Goal: Transaction & Acquisition: Book appointment/travel/reservation

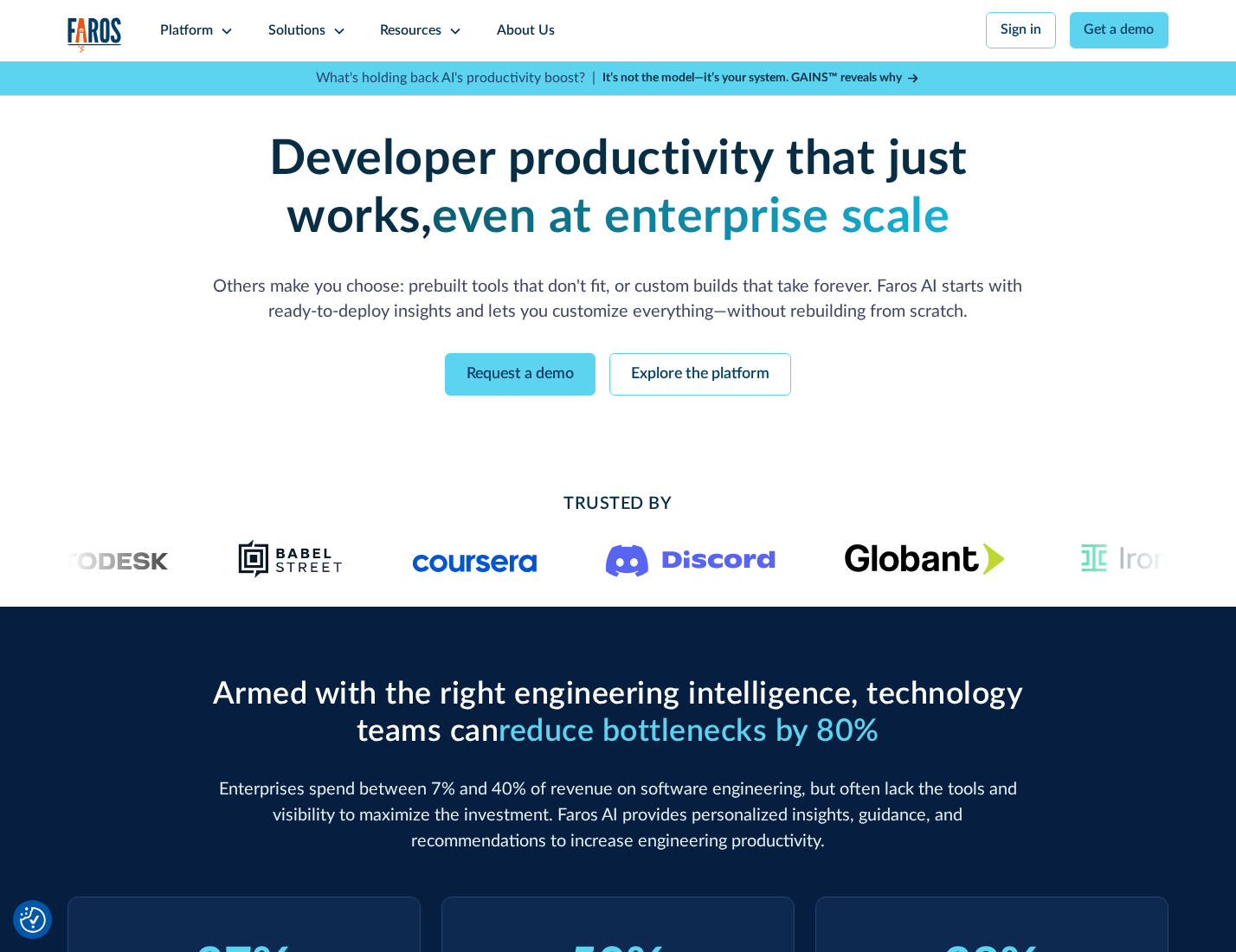
click at [224, 30] on icon at bounding box center [226, 30] width 14 height 14
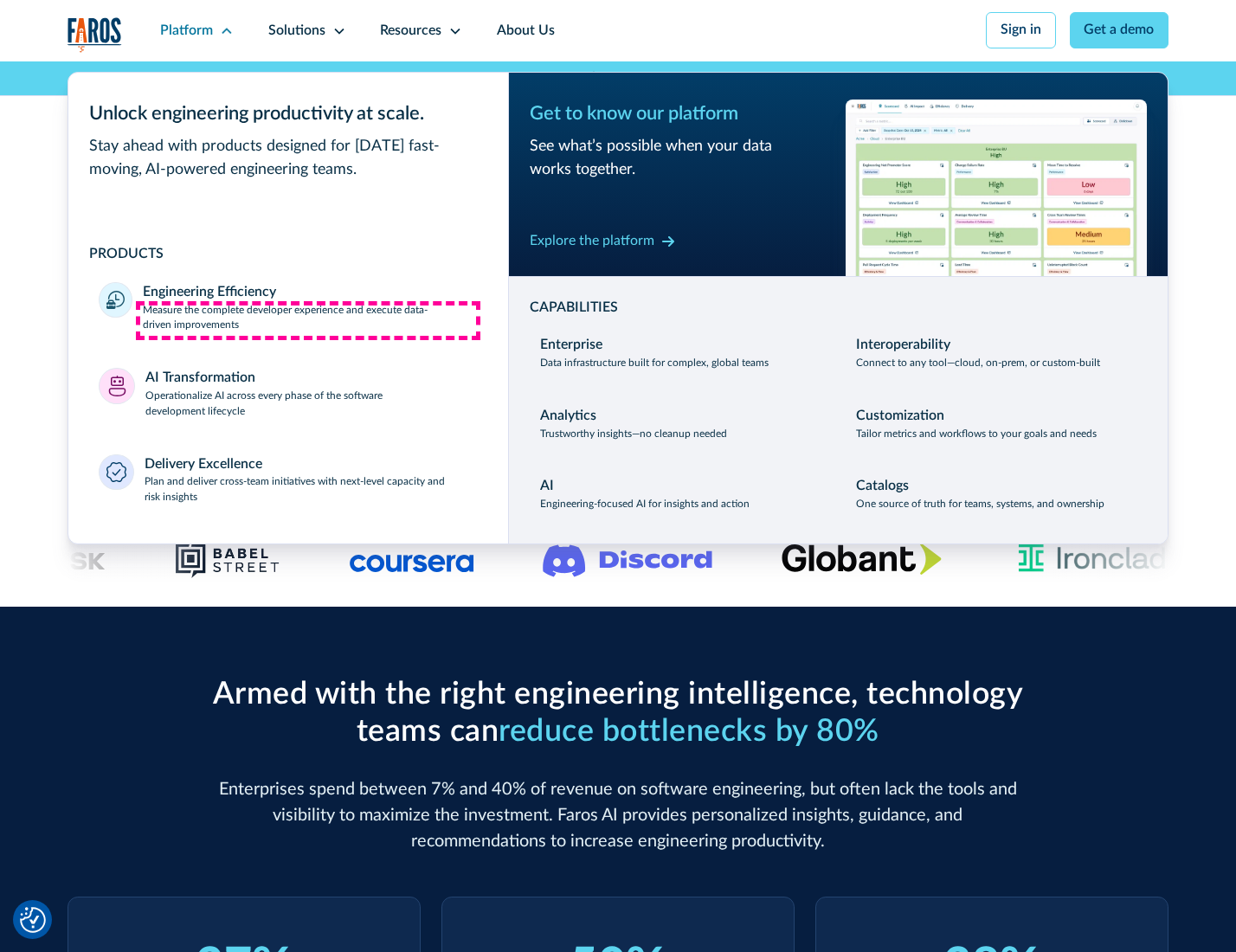
click at [308, 320] on p "Measure the complete developer experience and execute data-driven improvements" at bounding box center [310, 318] width 334 height 31
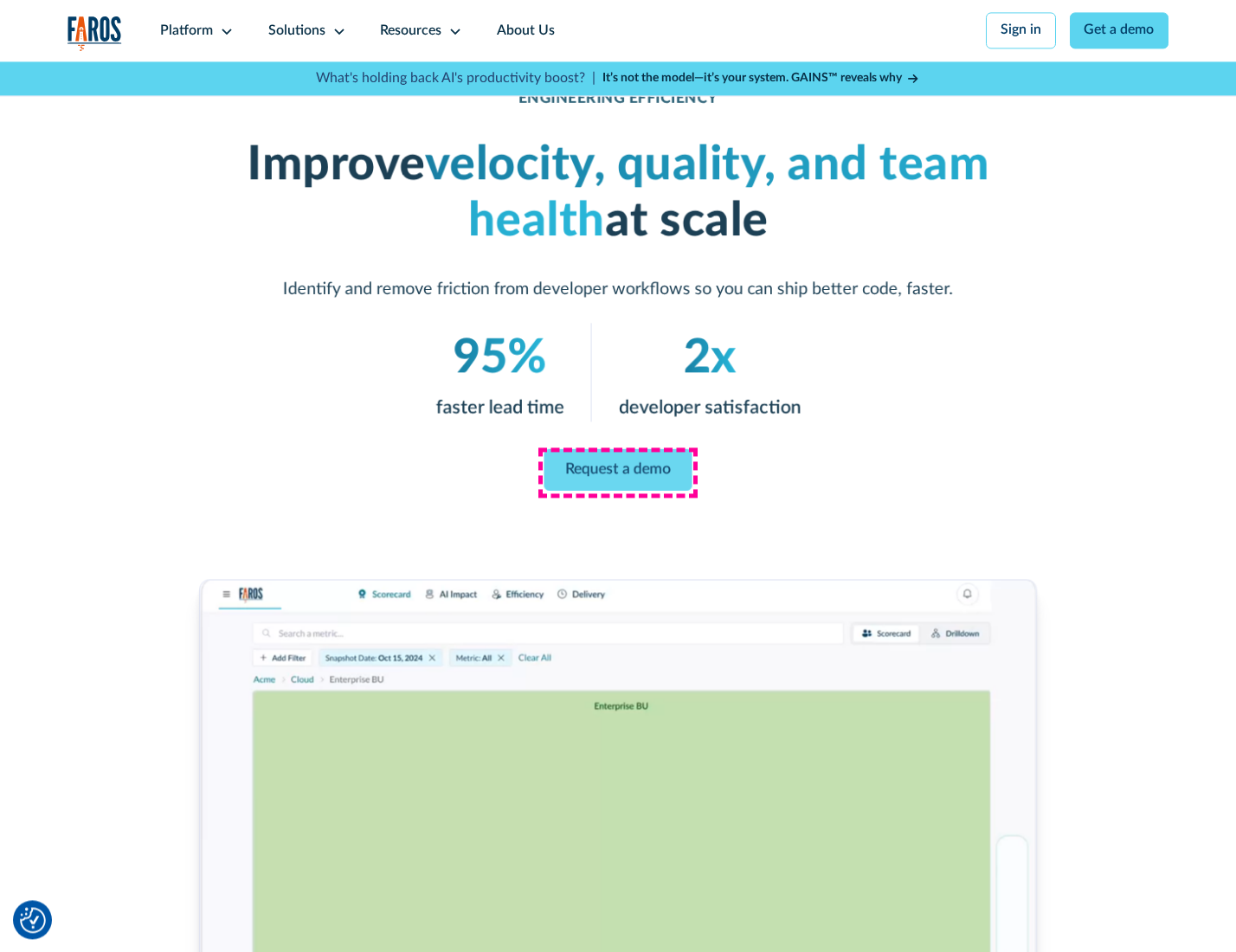
click at [617, 471] on link "Request a demo" at bounding box center [618, 470] width 148 height 41
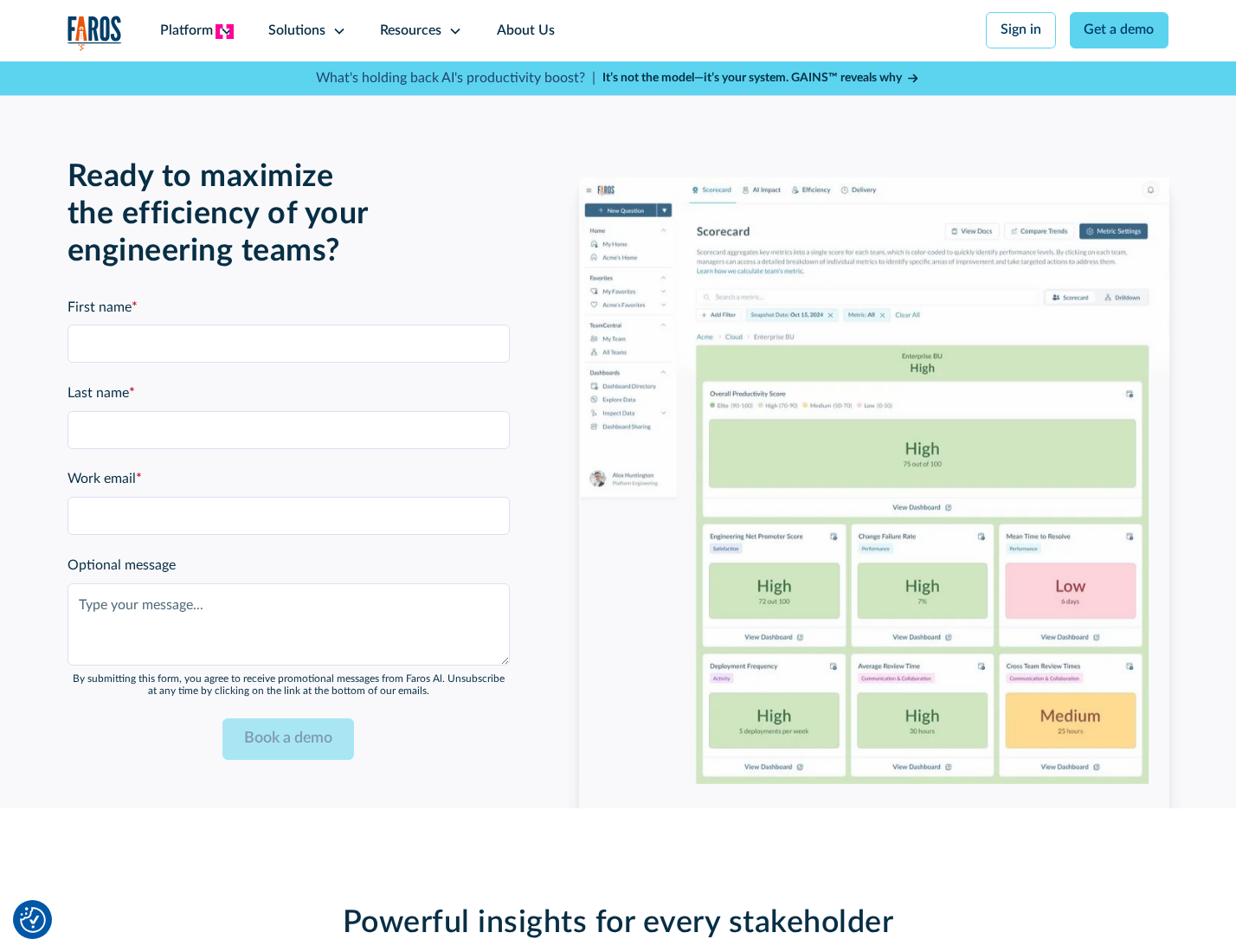
scroll to position [3769, 0]
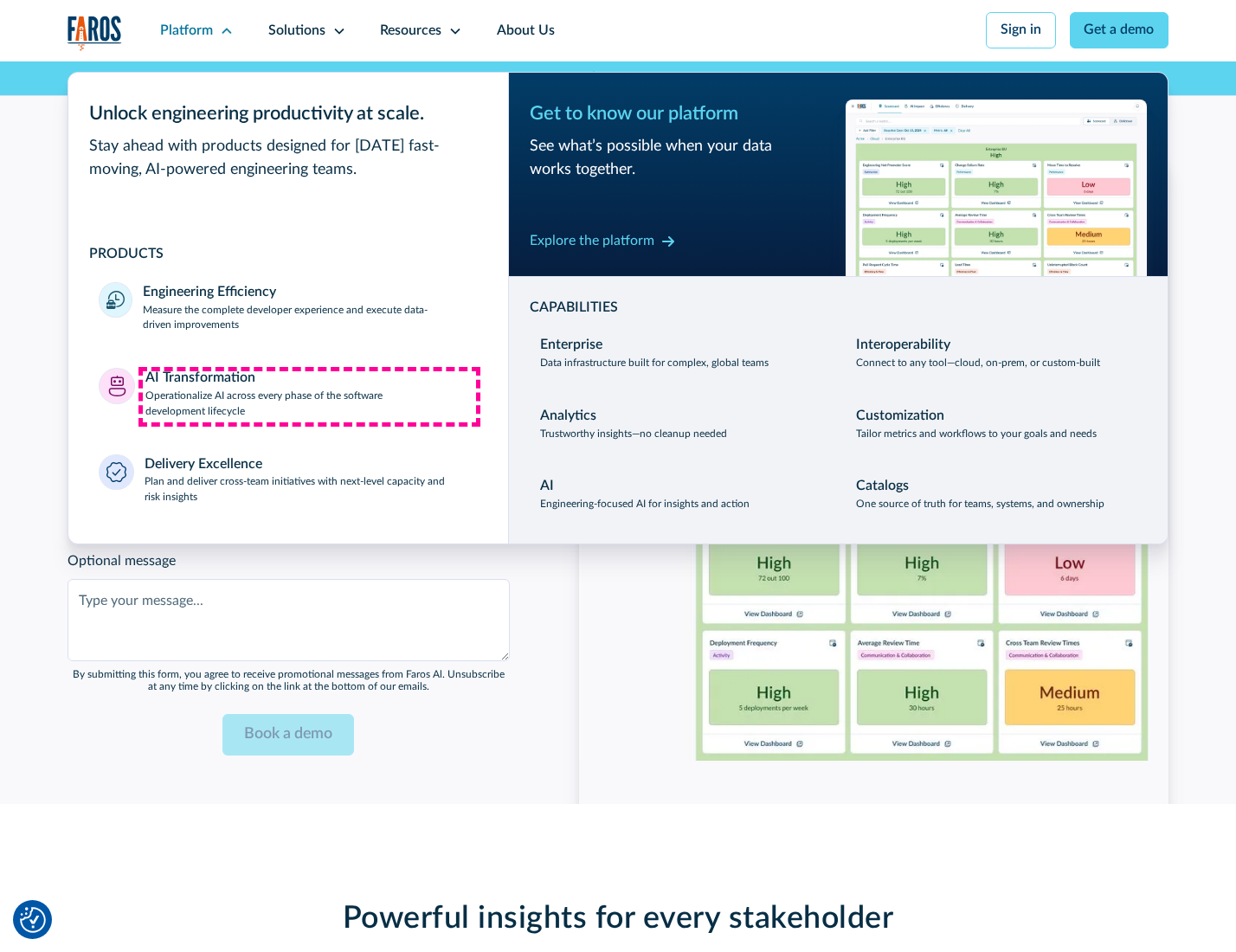
click at [309, 396] on p "Operationalize AI across every phase of the software development lifecycle" at bounding box center [312, 404] width 332 height 31
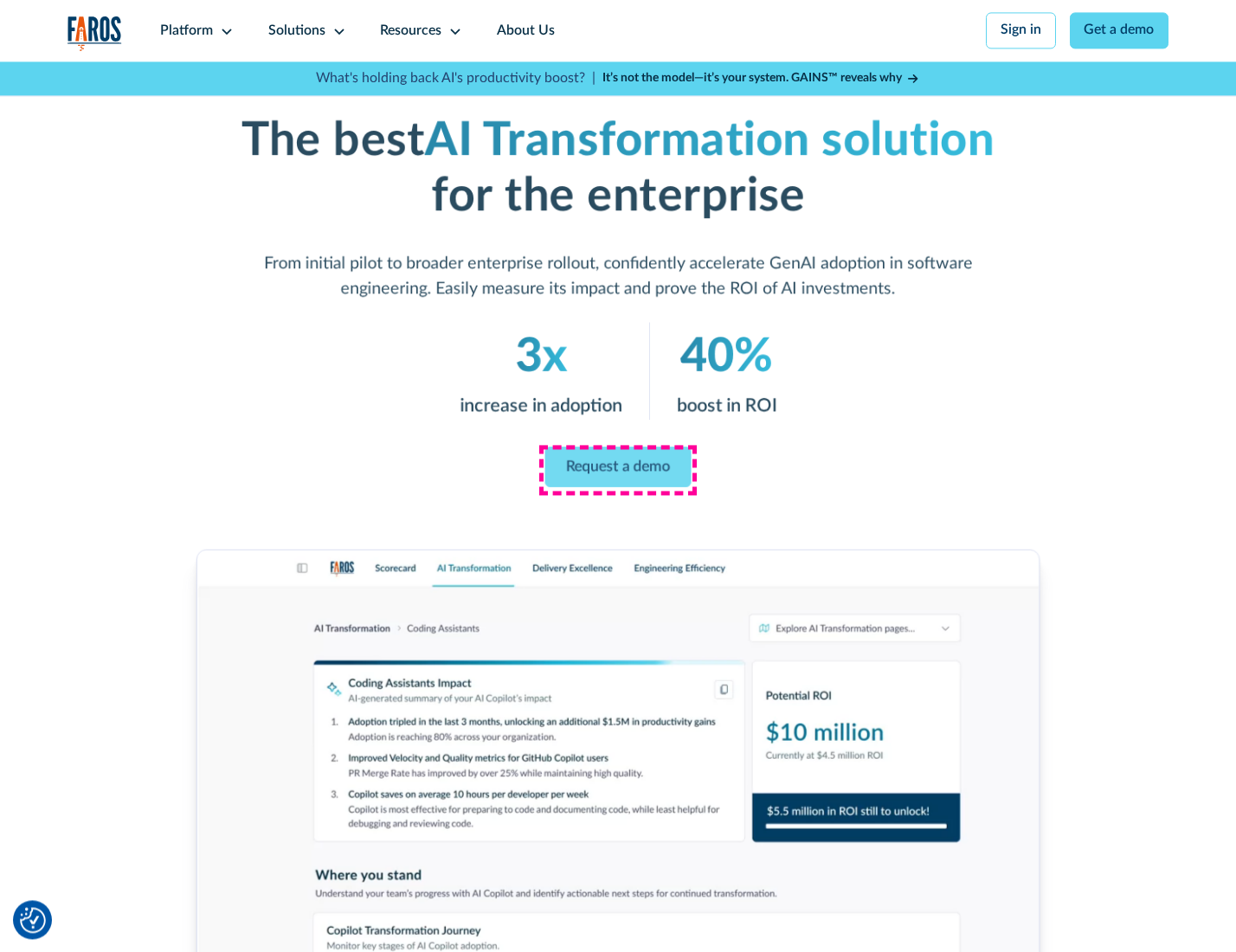
click at [617, 470] on link "Request a demo" at bounding box center [619, 467] width 147 height 40
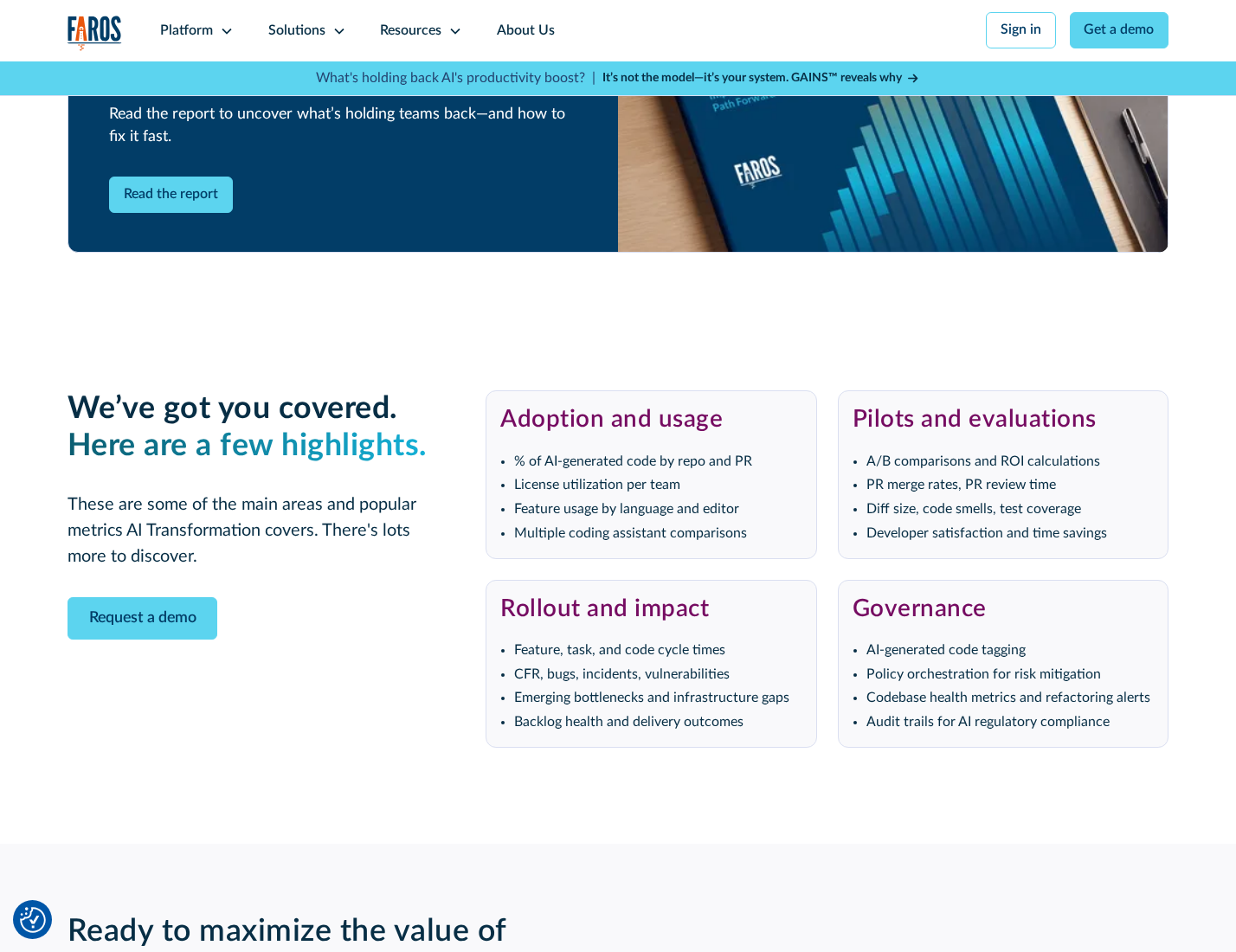
click at [193, 30] on div "Platform" at bounding box center [187, 31] width 53 height 21
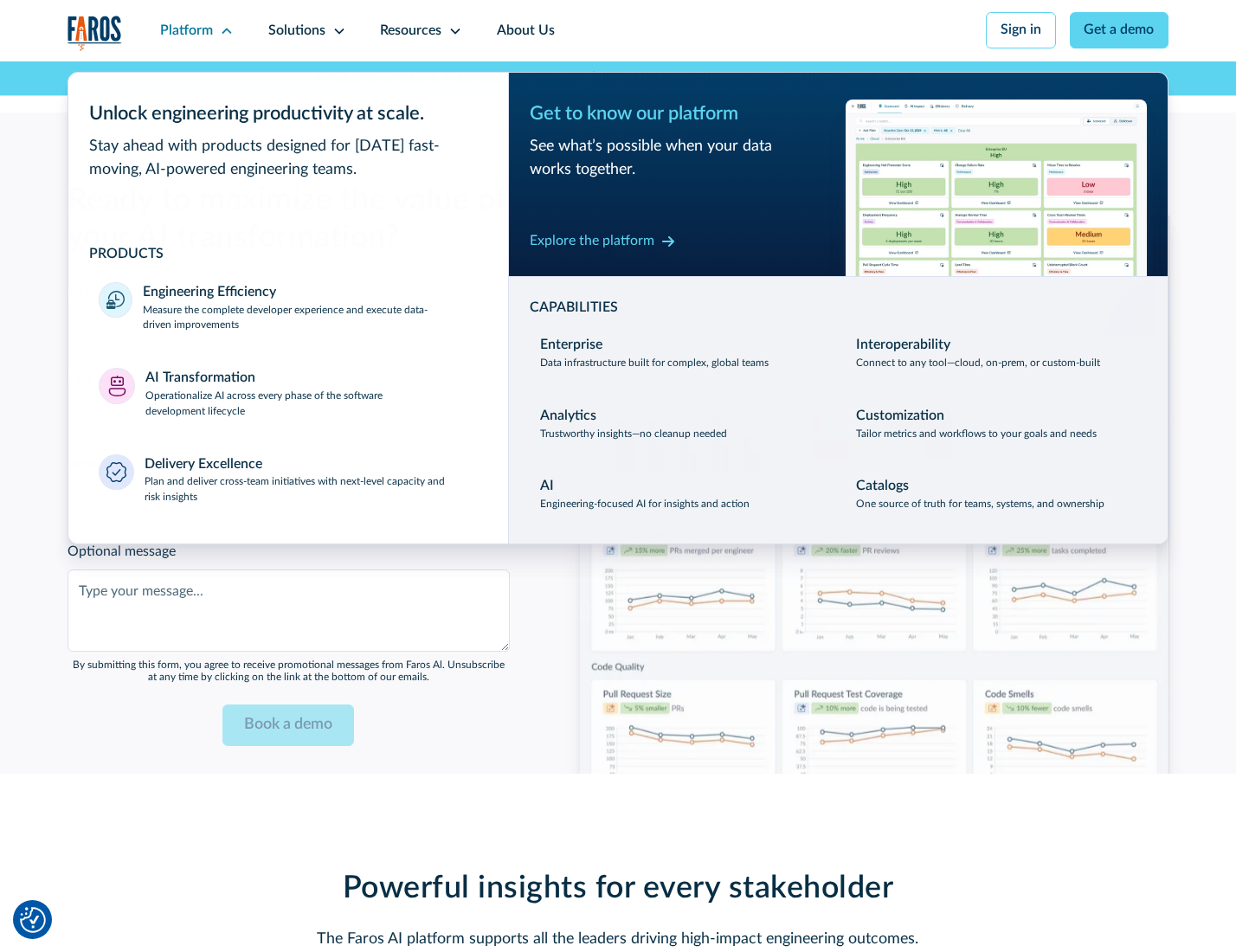
scroll to position [4186, 0]
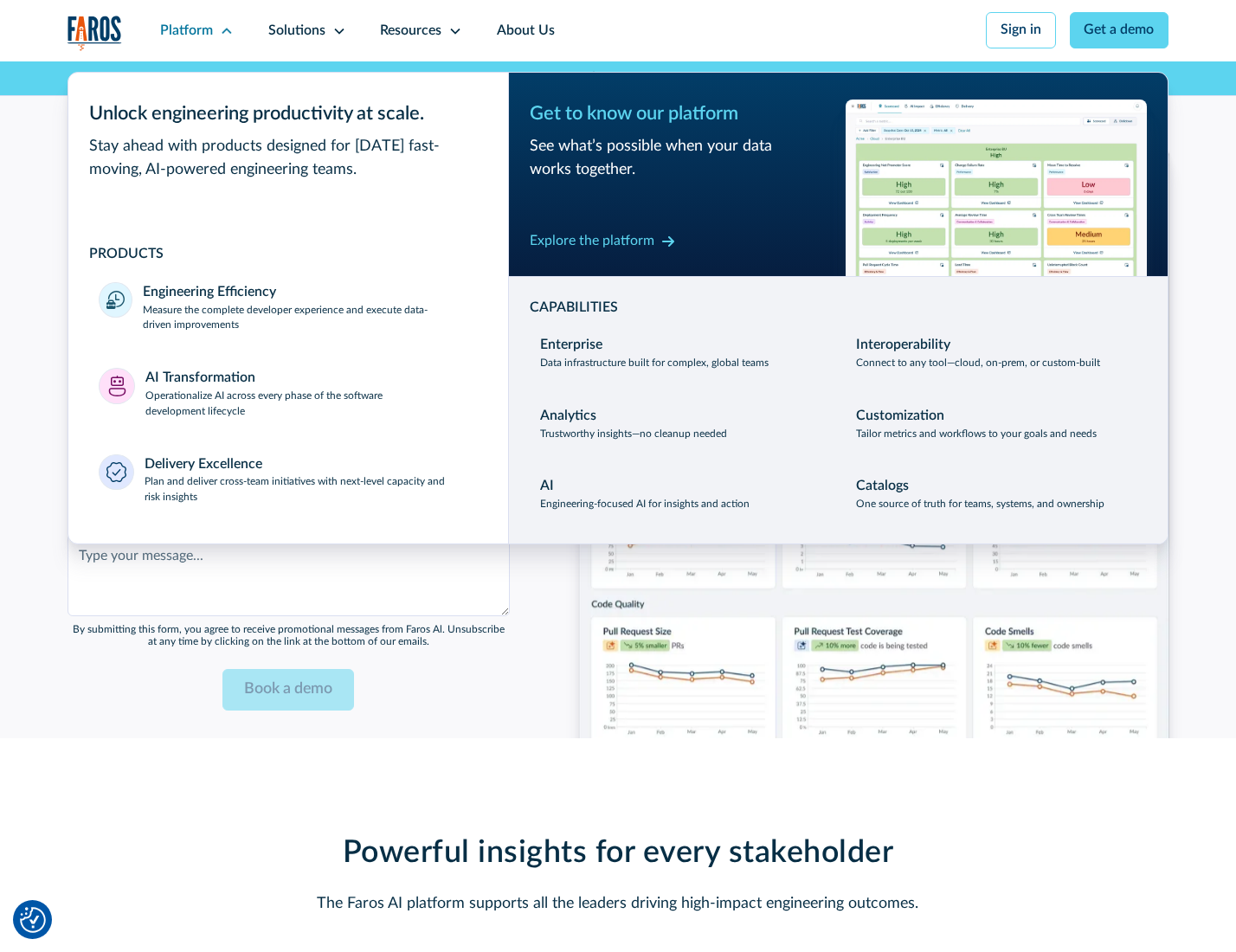
click at [591, 243] on div "Explore the platform" at bounding box center [592, 241] width 125 height 21
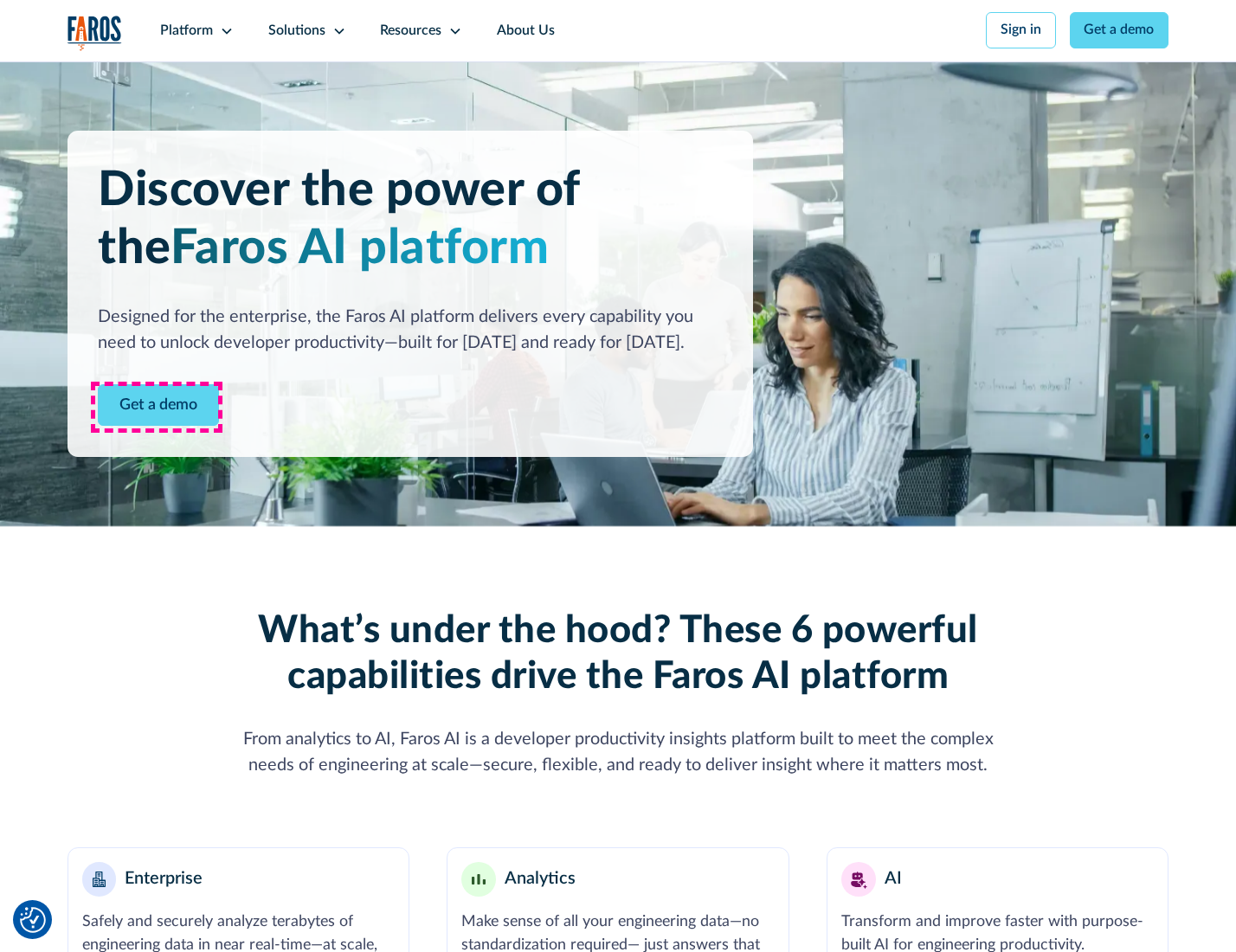
click at [157, 407] on link "Get a demo" at bounding box center [159, 405] width 121 height 42
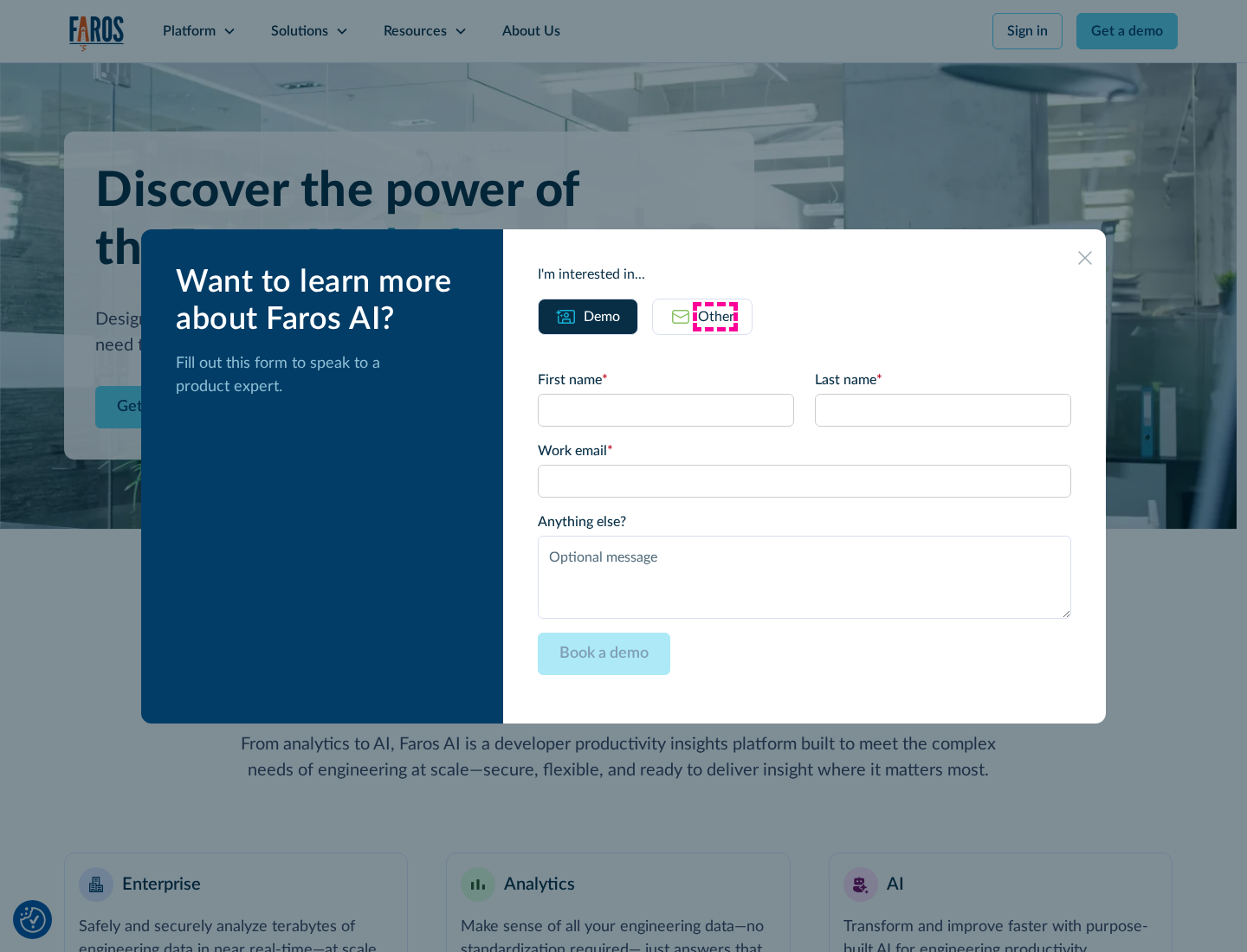
click at [716, 316] on div "Other" at bounding box center [717, 316] width 37 height 21
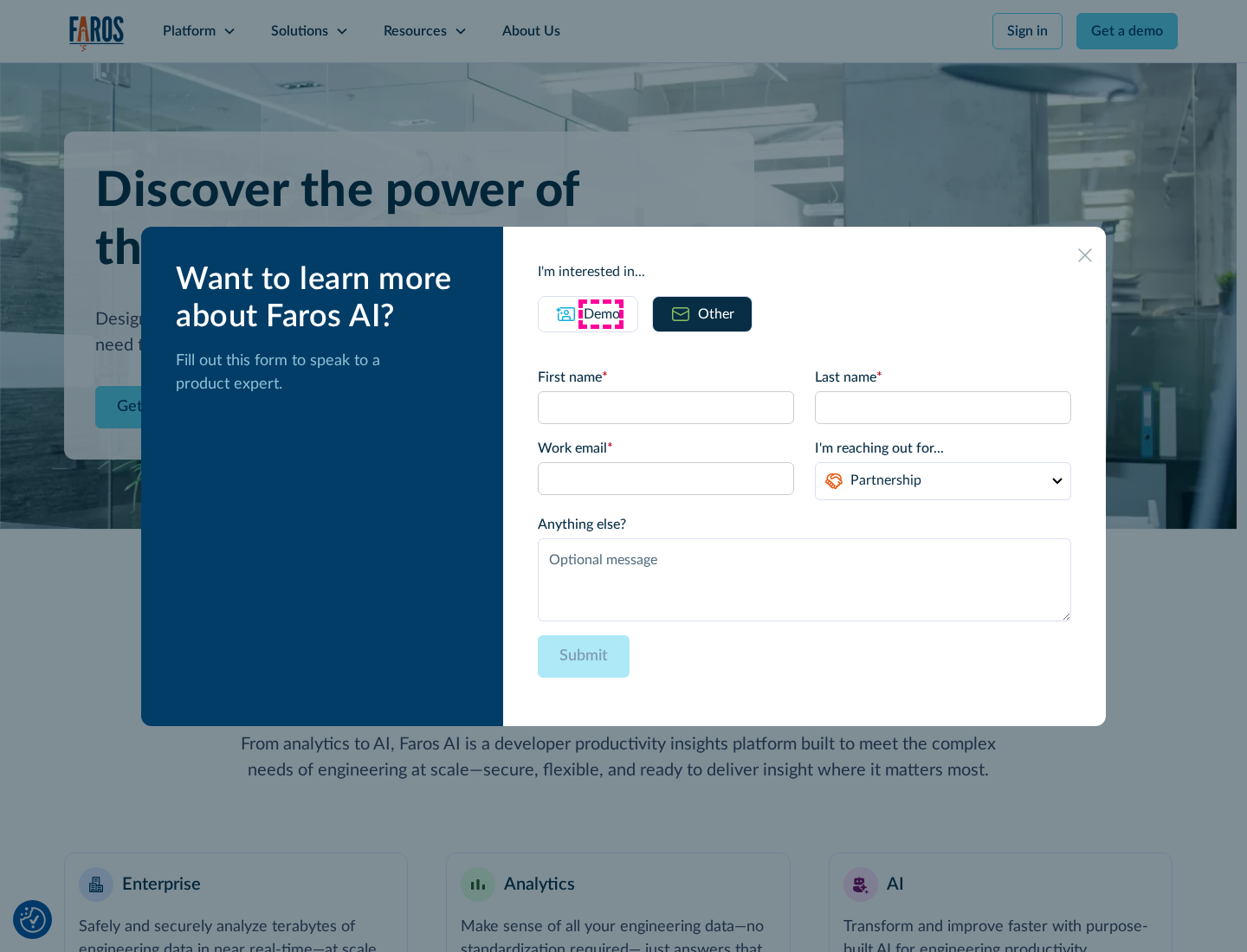
click at [600, 314] on div "Demo" at bounding box center [602, 314] width 37 height 21
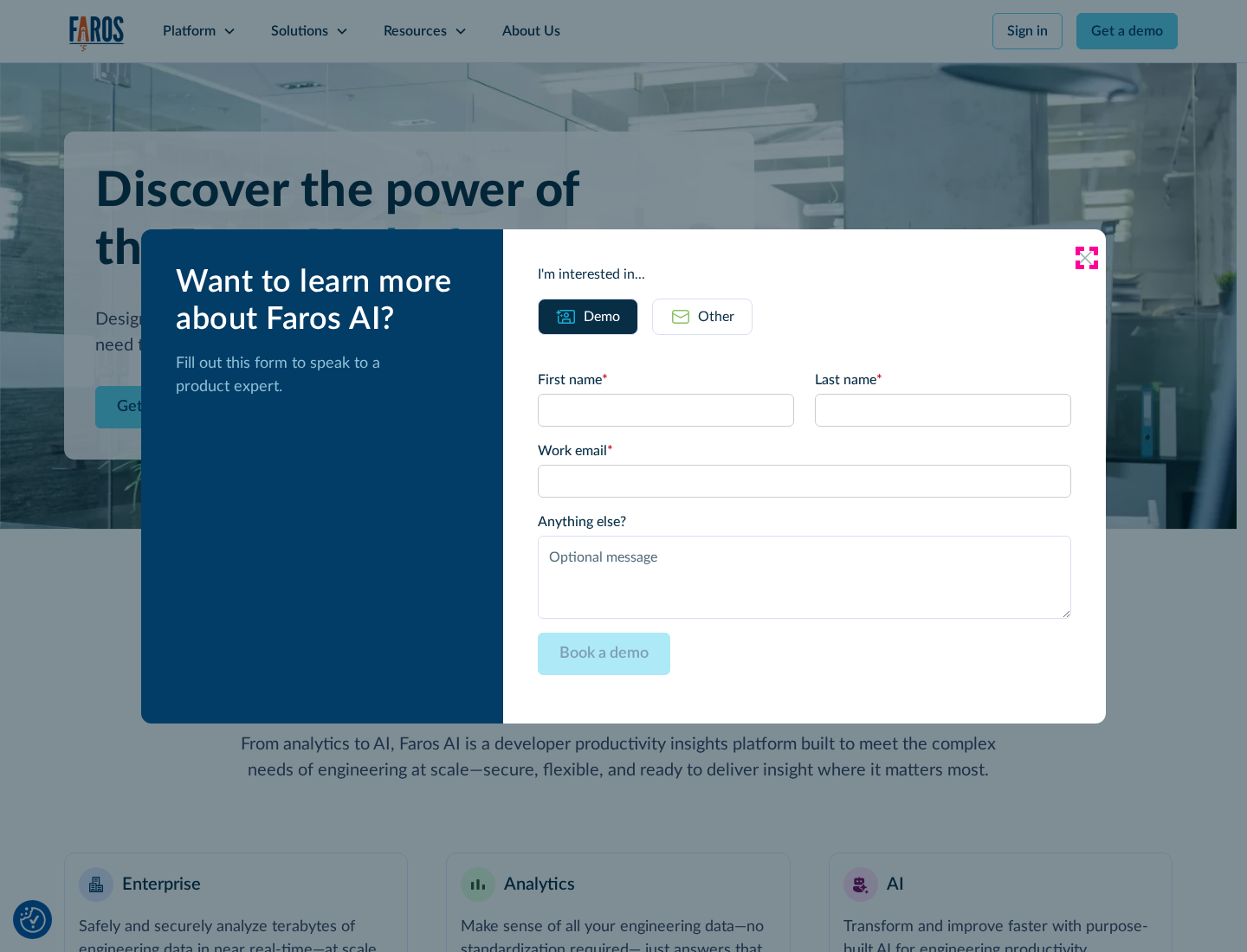
click at [1086, 257] on icon at bounding box center [1085, 258] width 14 height 14
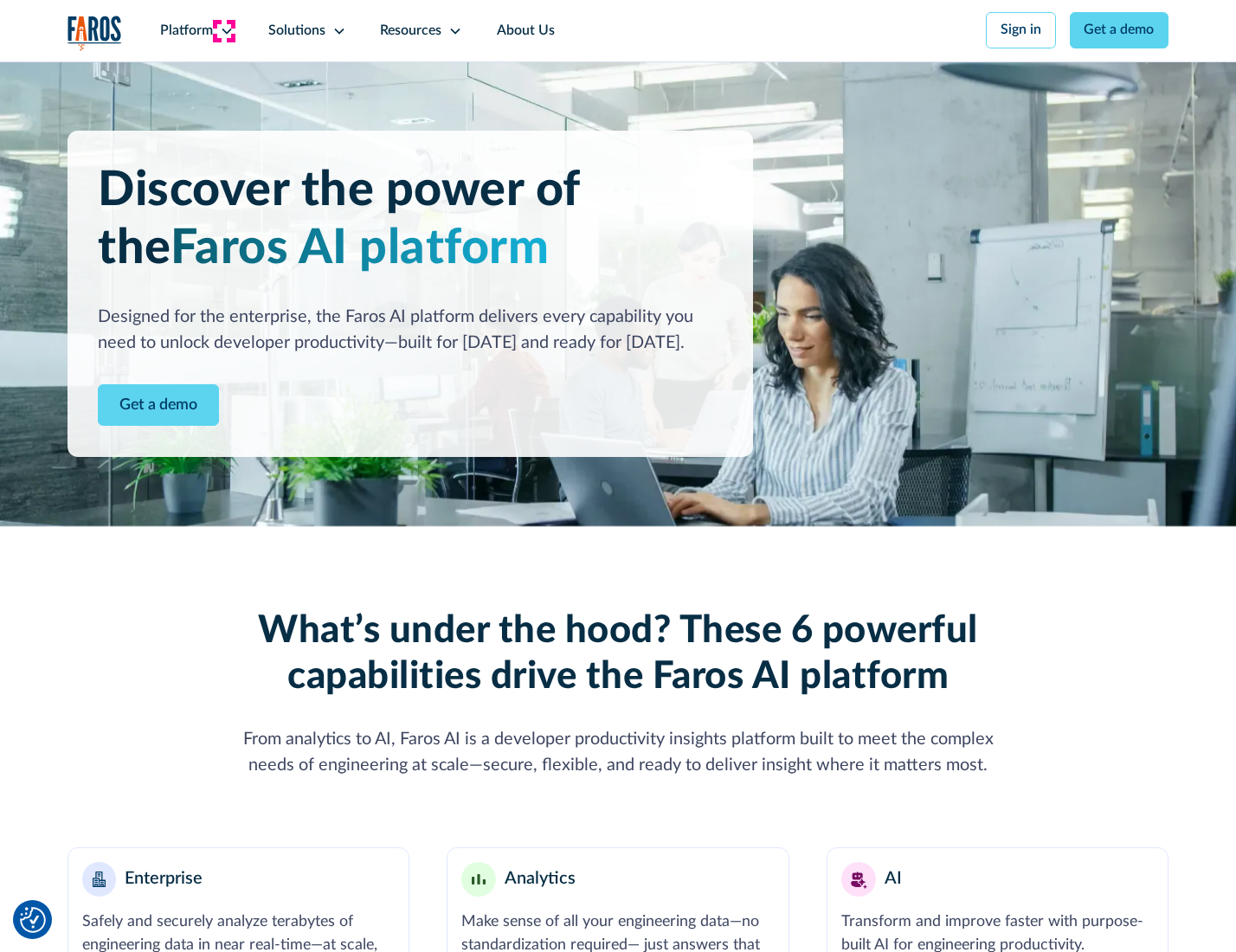
click at [224, 30] on icon at bounding box center [226, 30] width 14 height 14
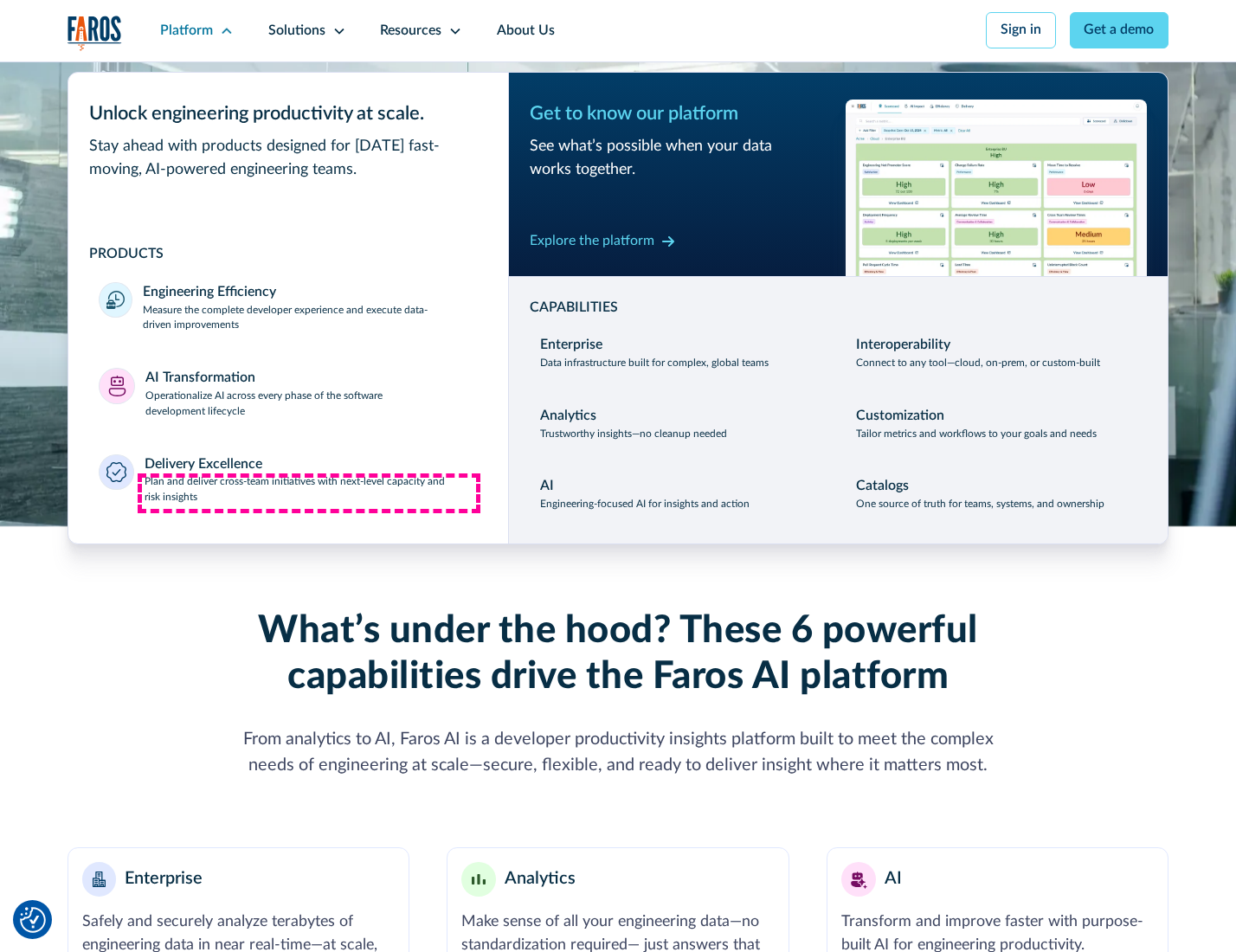
click at [309, 493] on p "Plan and deliver cross-team initiatives with next-level capacity and risk insig…" at bounding box center [311, 490] width 333 height 31
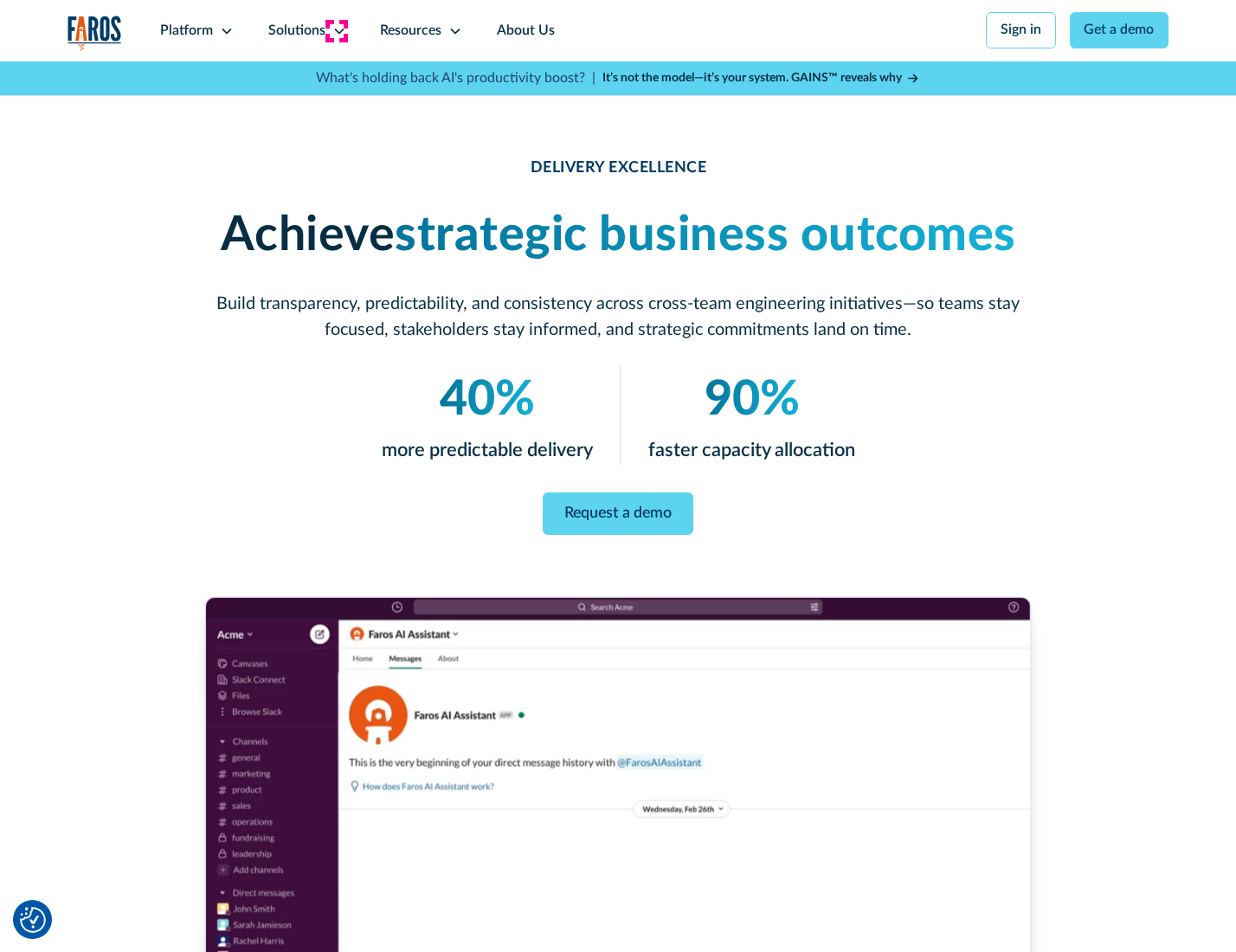
click at [336, 30] on icon at bounding box center [338, 30] width 14 height 14
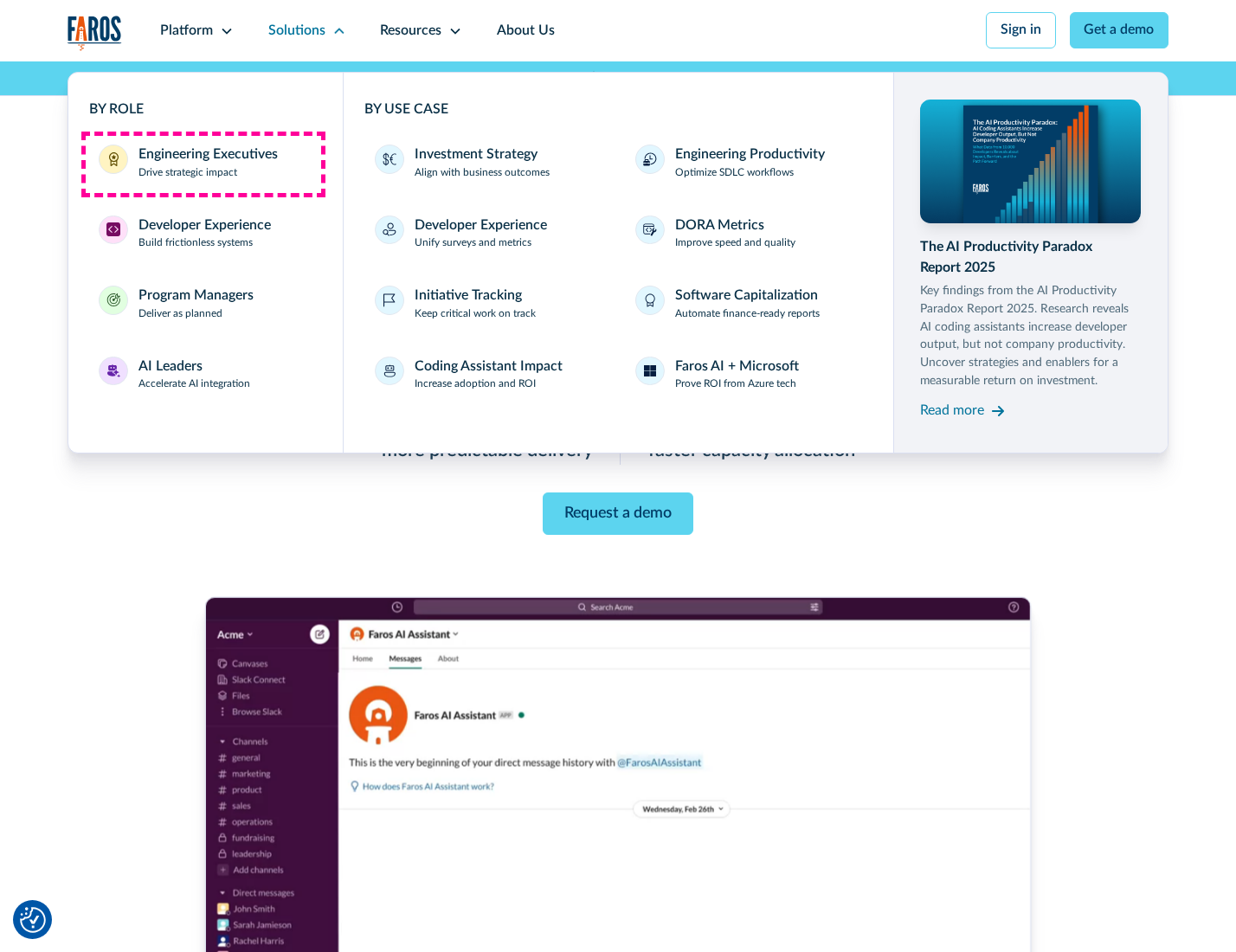
click at [203, 163] on div "Engineering Executives" at bounding box center [208, 155] width 139 height 21
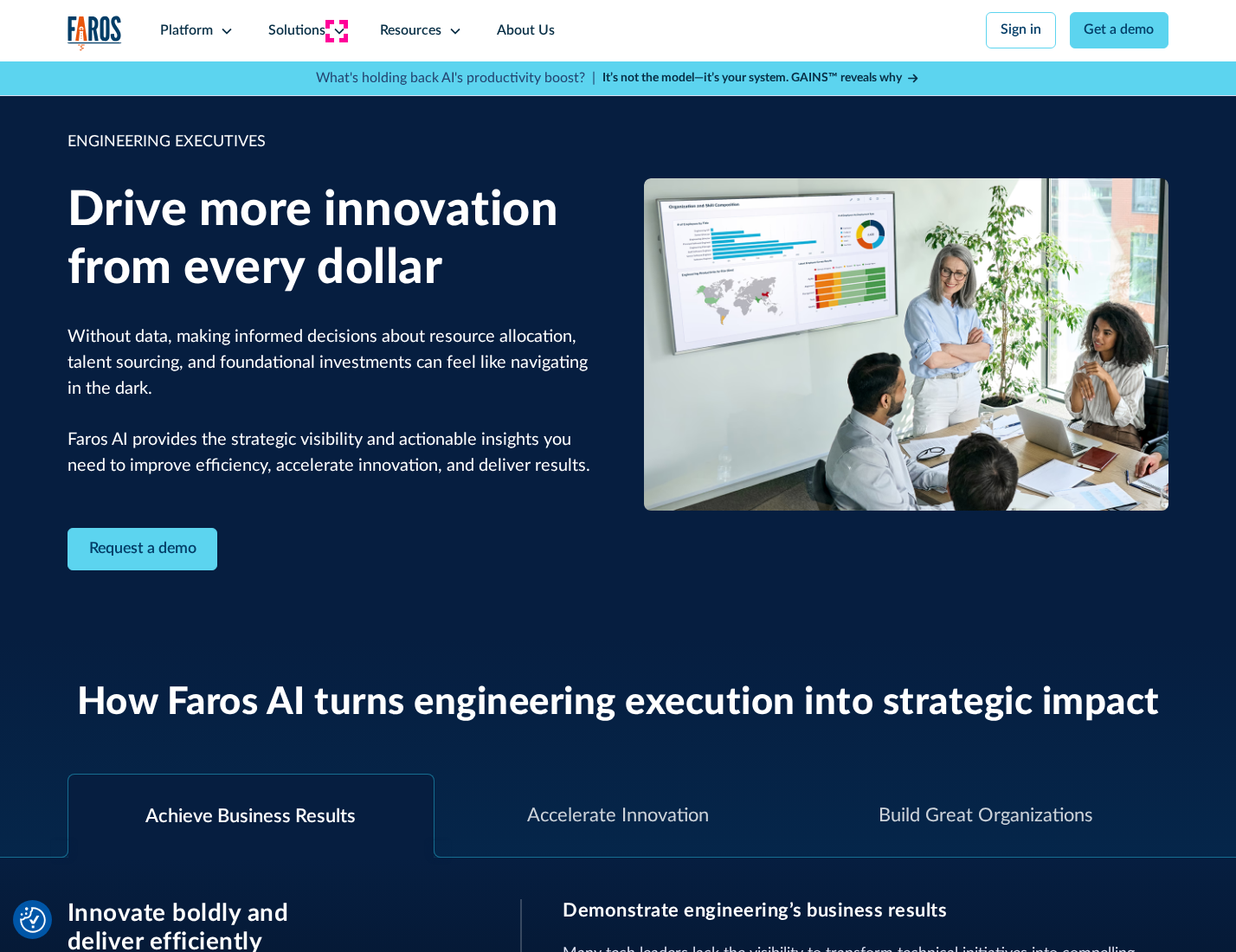
click at [336, 30] on icon at bounding box center [338, 30] width 14 height 14
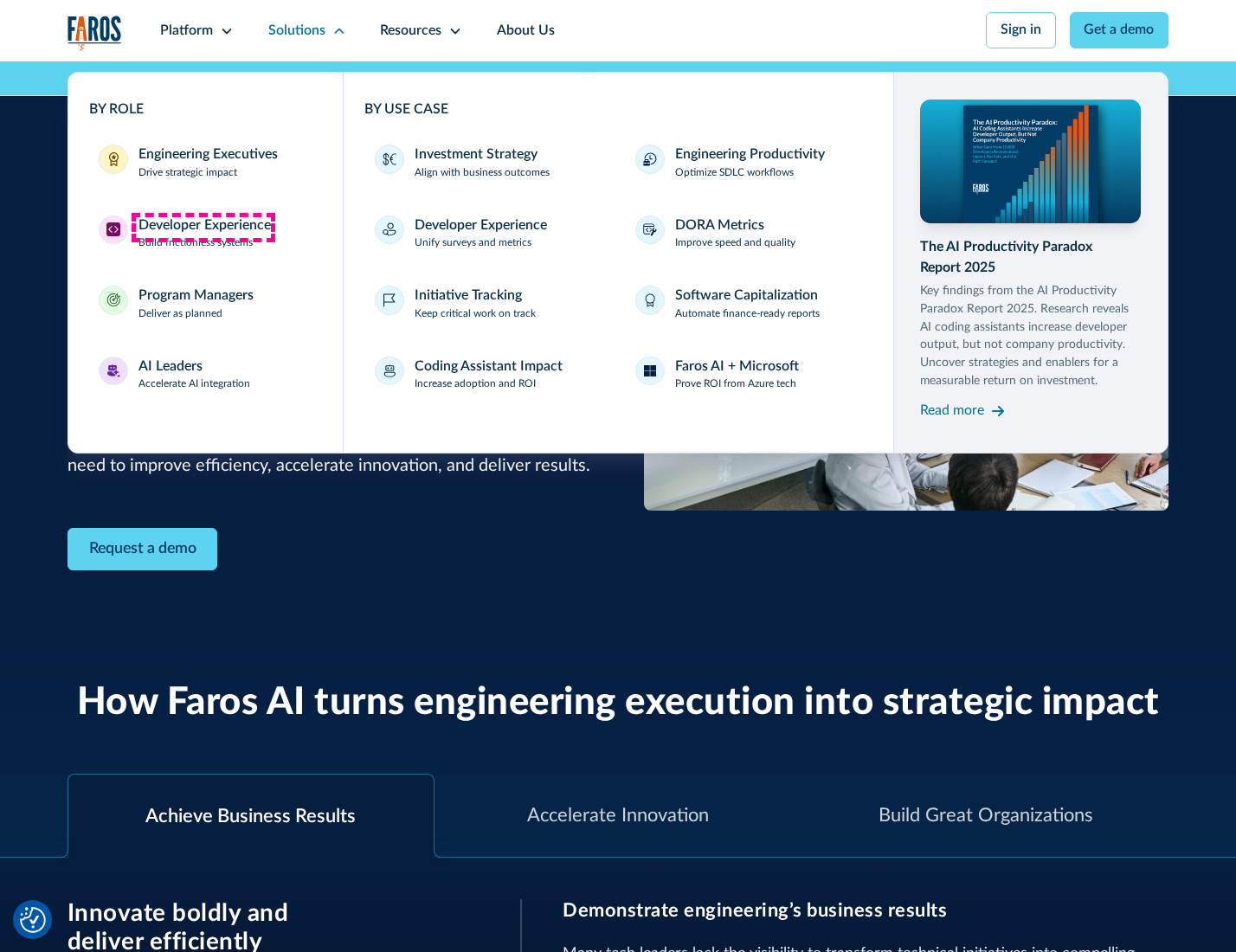
click at [203, 227] on div "Developer Experience" at bounding box center [204, 226] width 132 height 21
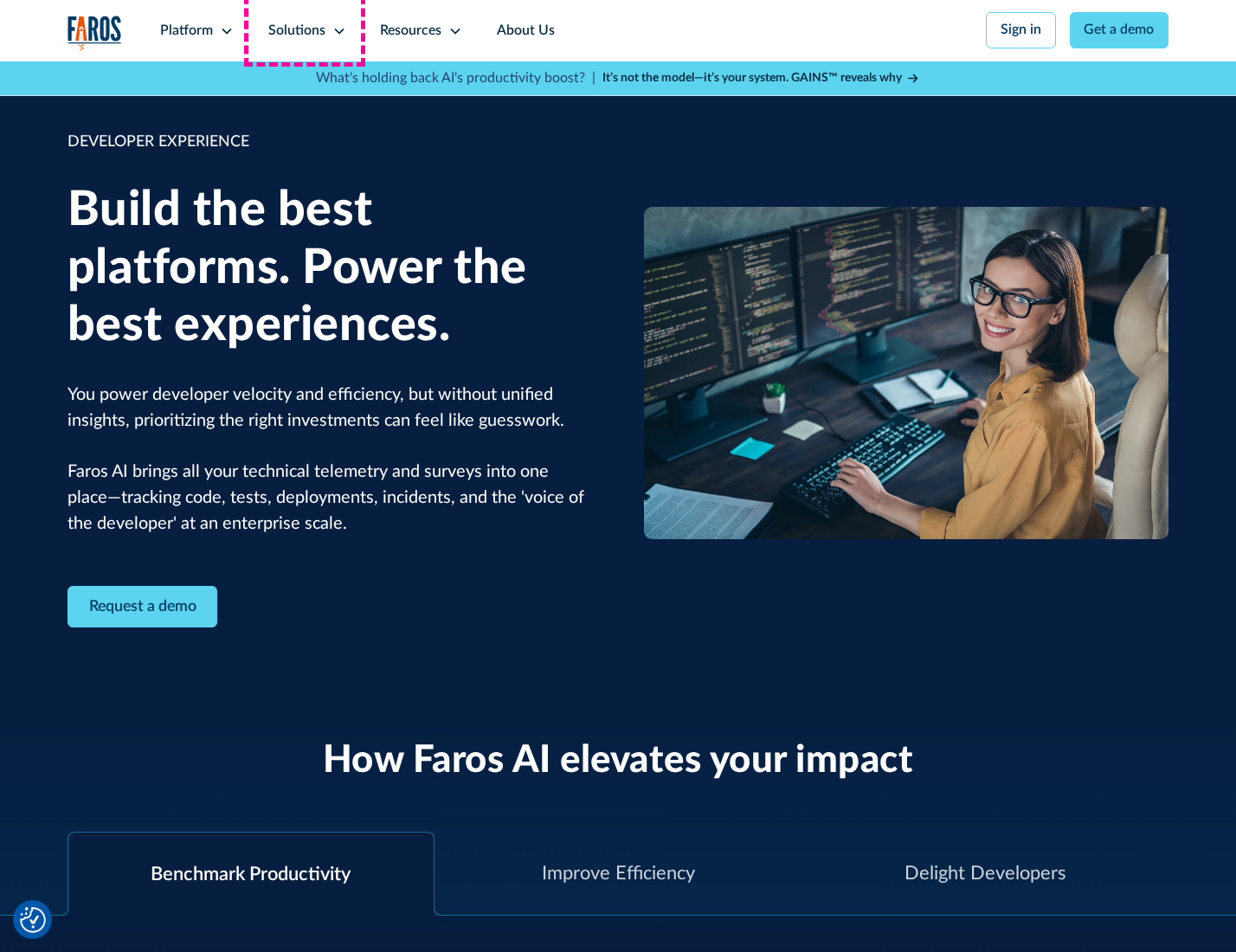
click at [304, 30] on div "Solutions" at bounding box center [297, 31] width 57 height 21
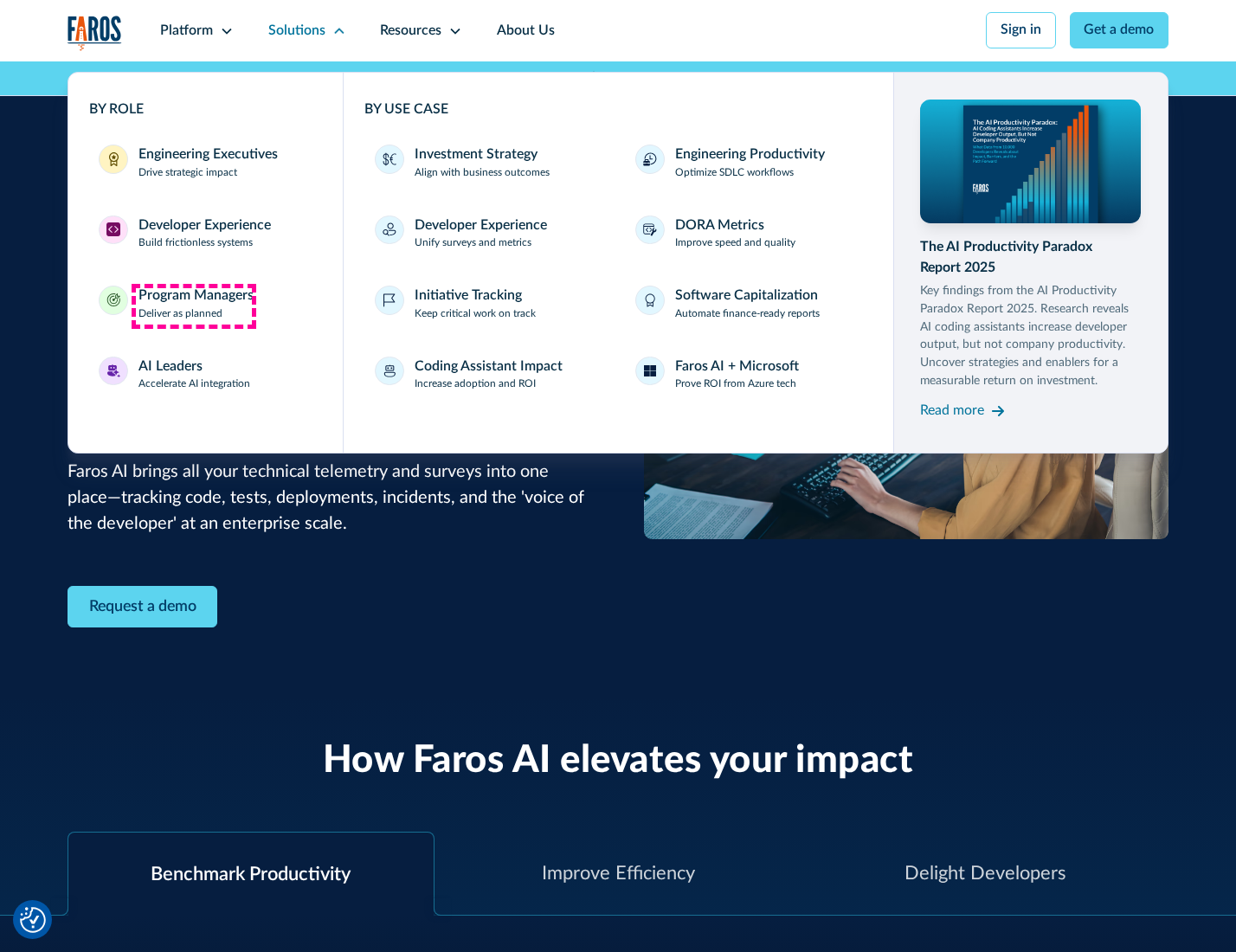
click at [193, 305] on div "Program Managers" at bounding box center [196, 295] width 116 height 21
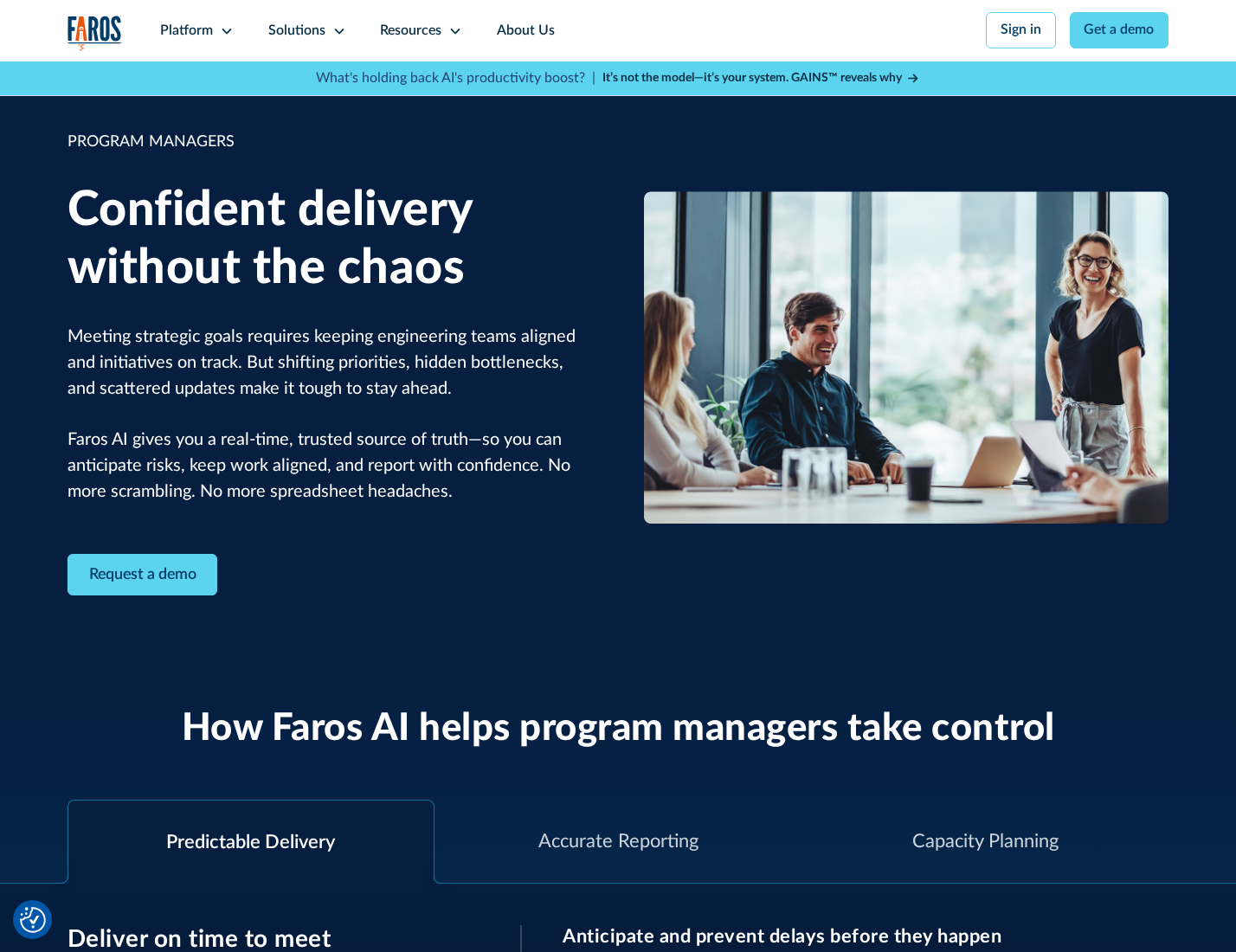
click at [336, 31] on icon at bounding box center [338, 30] width 14 height 14
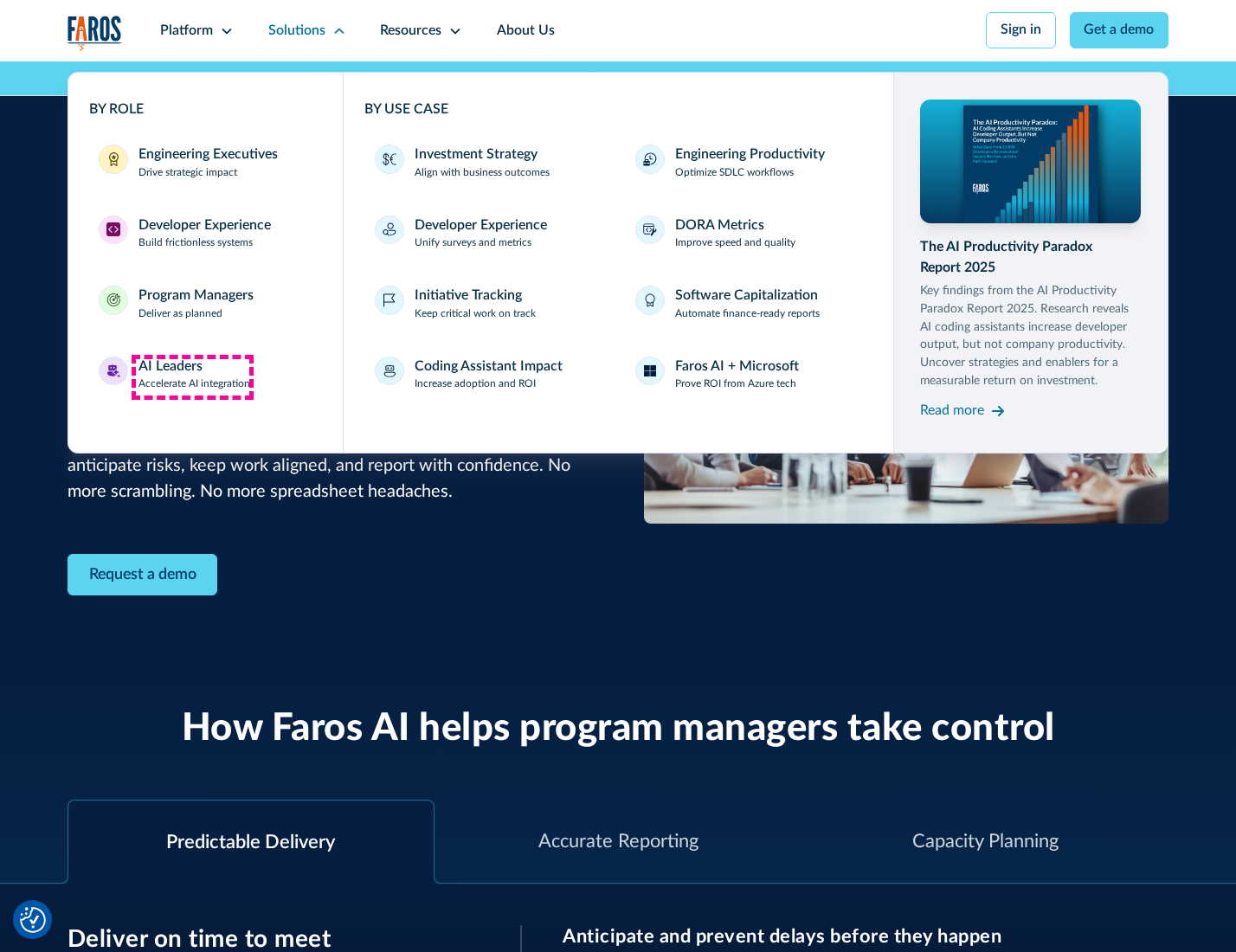
click at [193, 377] on div "AI Leaders" at bounding box center [171, 367] width 64 height 21
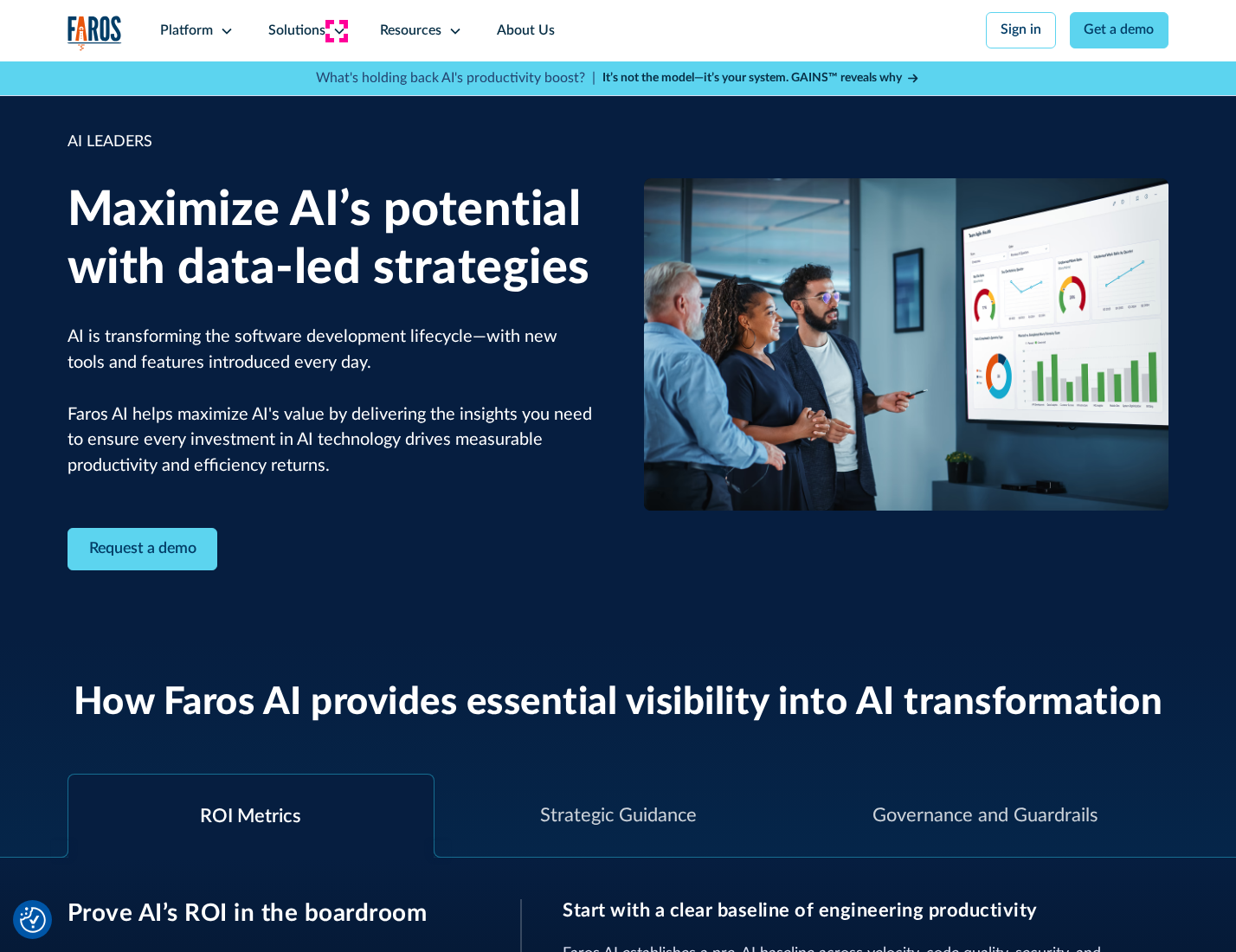
click at [336, 30] on icon at bounding box center [338, 30] width 14 height 14
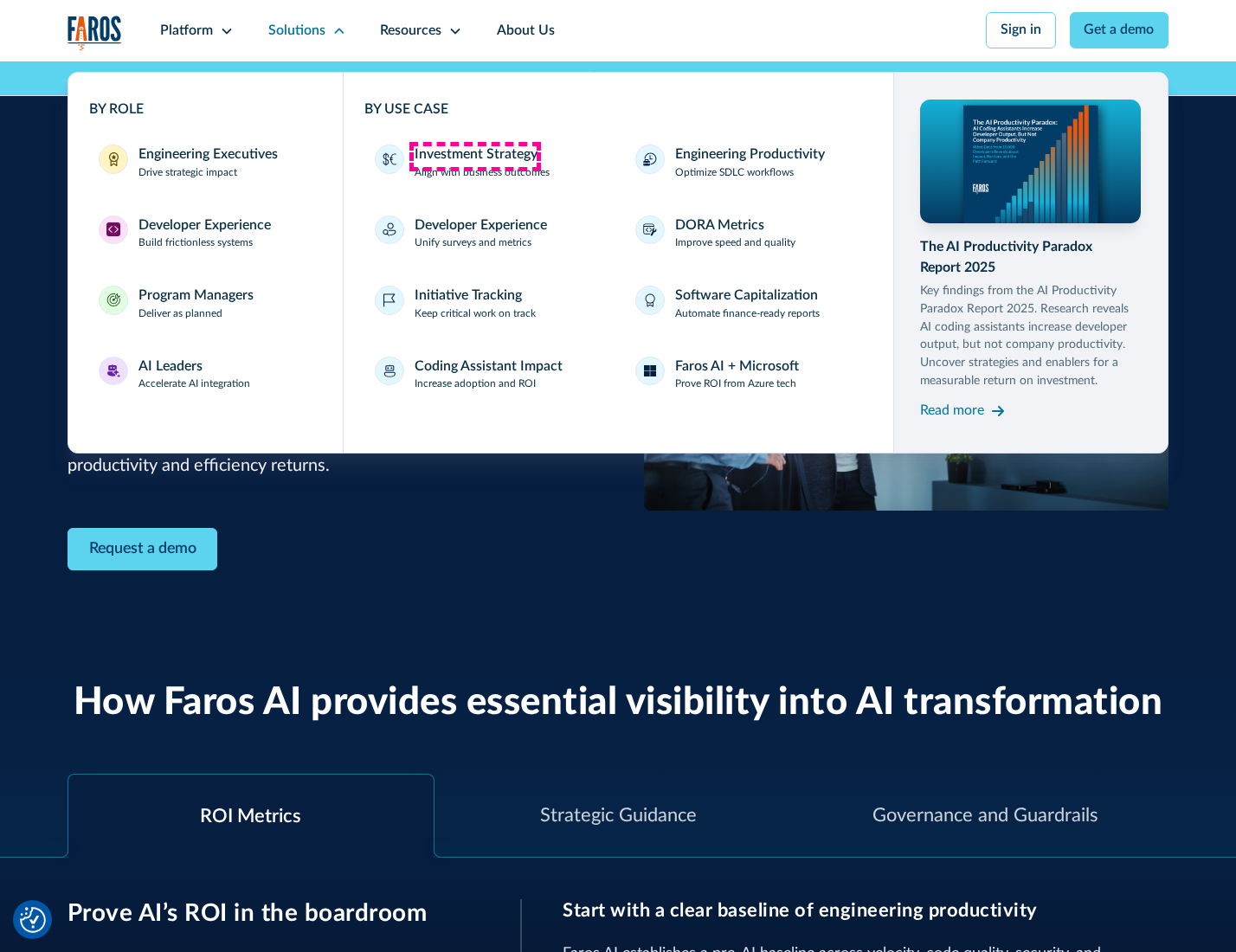
click at [474, 156] on div "Investment Strategy" at bounding box center [476, 155] width 123 height 21
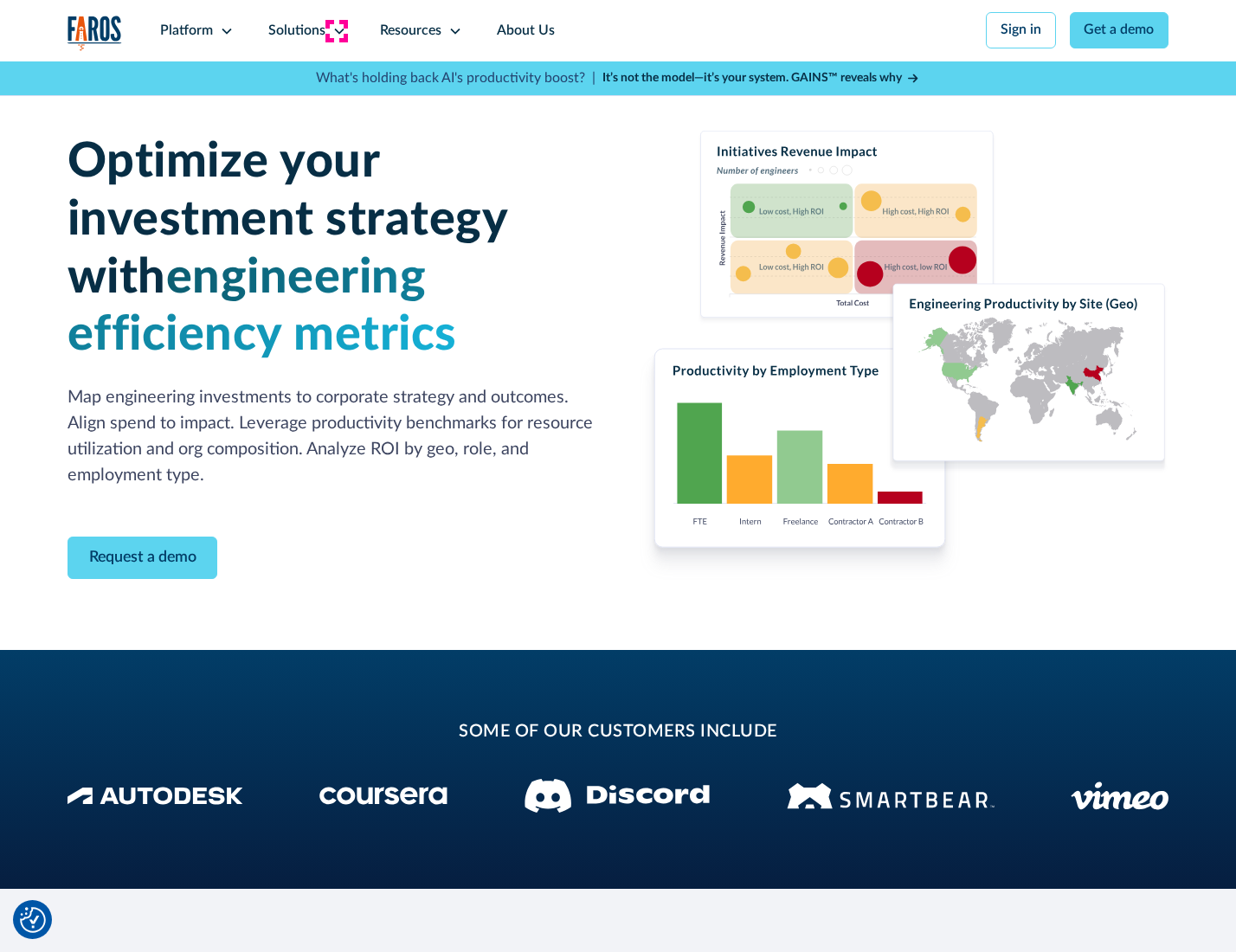
click at [336, 30] on icon at bounding box center [338, 30] width 14 height 14
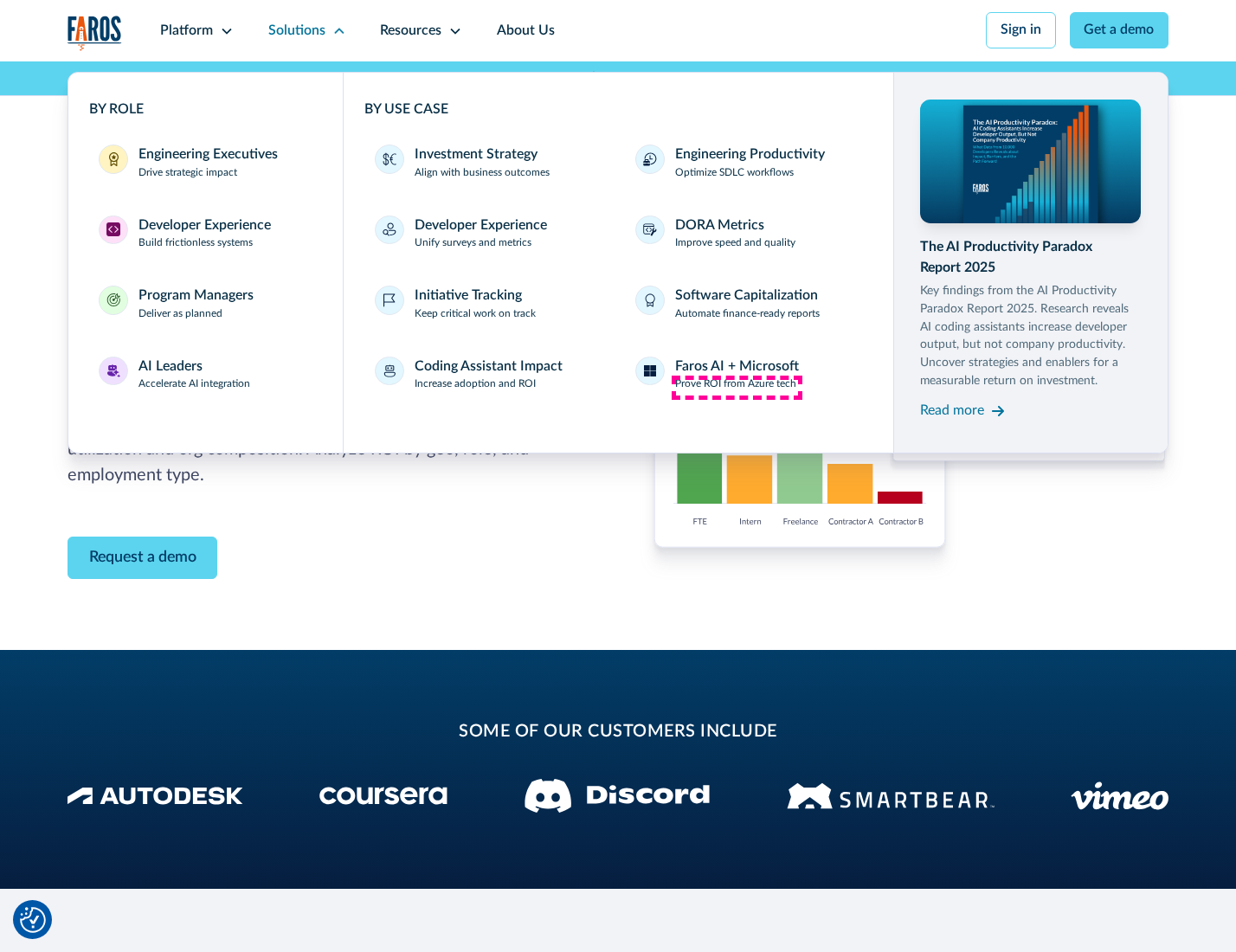
click at [736, 387] on p "Prove ROI from Azure tech" at bounding box center [735, 384] width 121 height 16
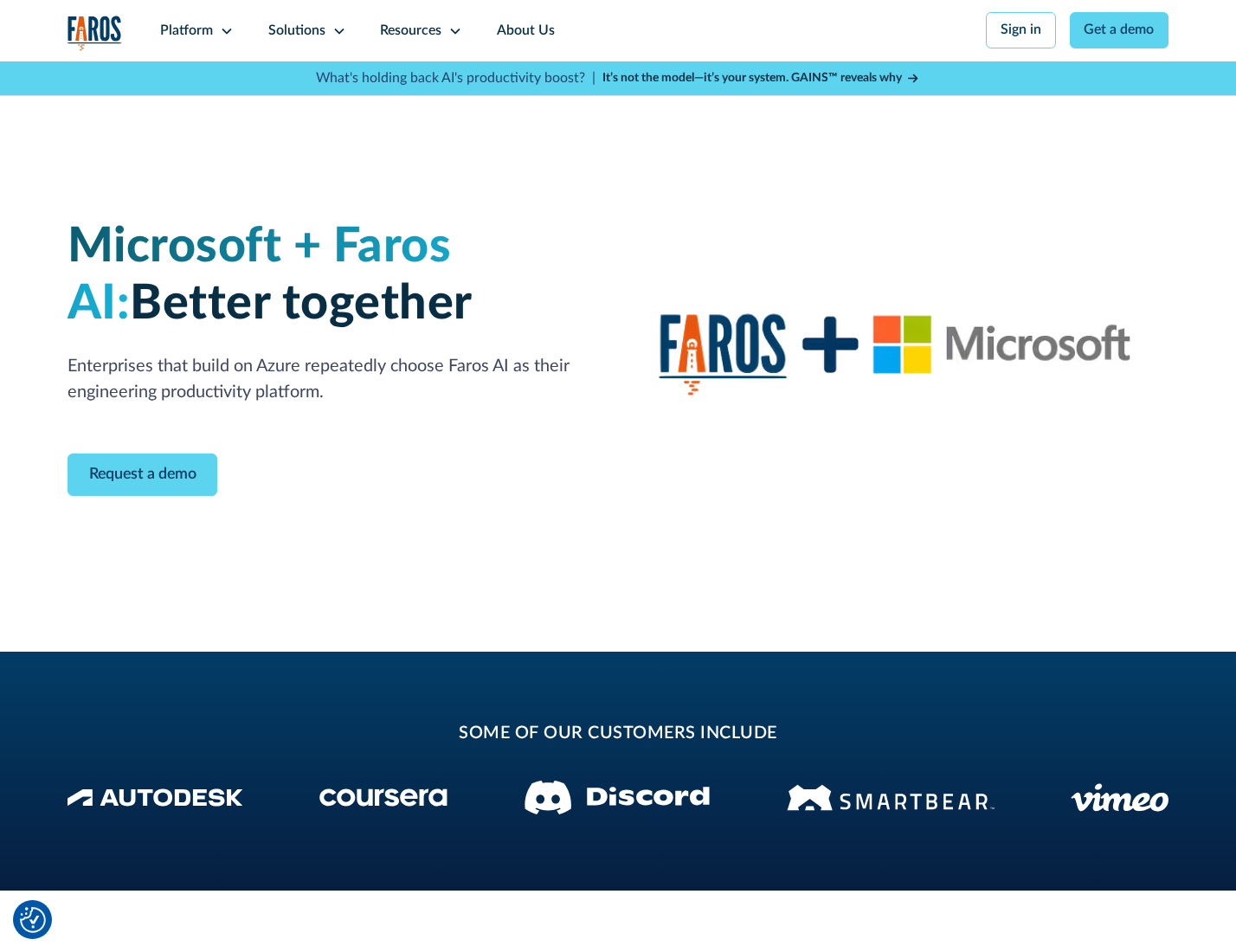
click at [336, 30] on icon at bounding box center [338, 30] width 14 height 14
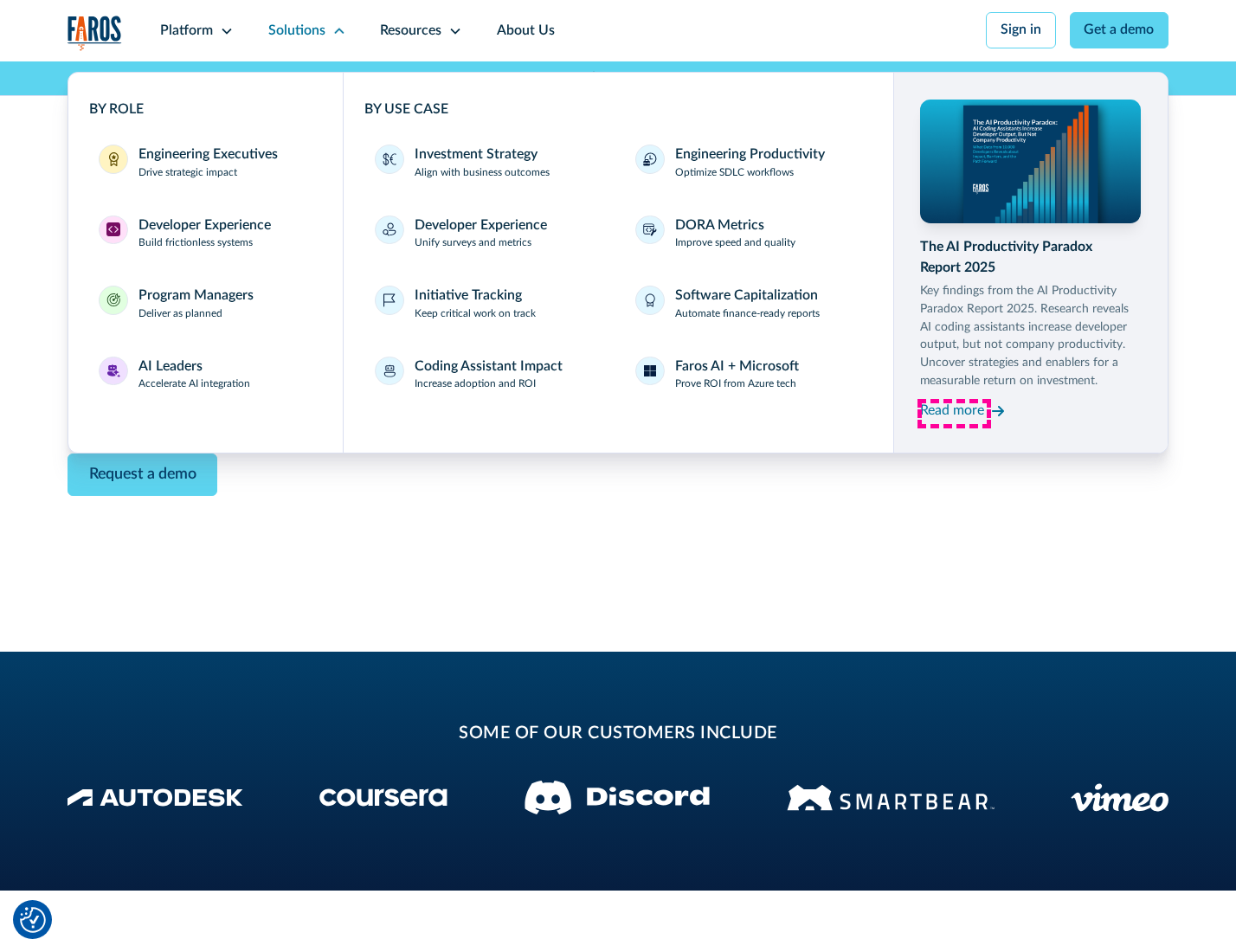
click at [954, 414] on div "Read more" at bounding box center [952, 411] width 64 height 21
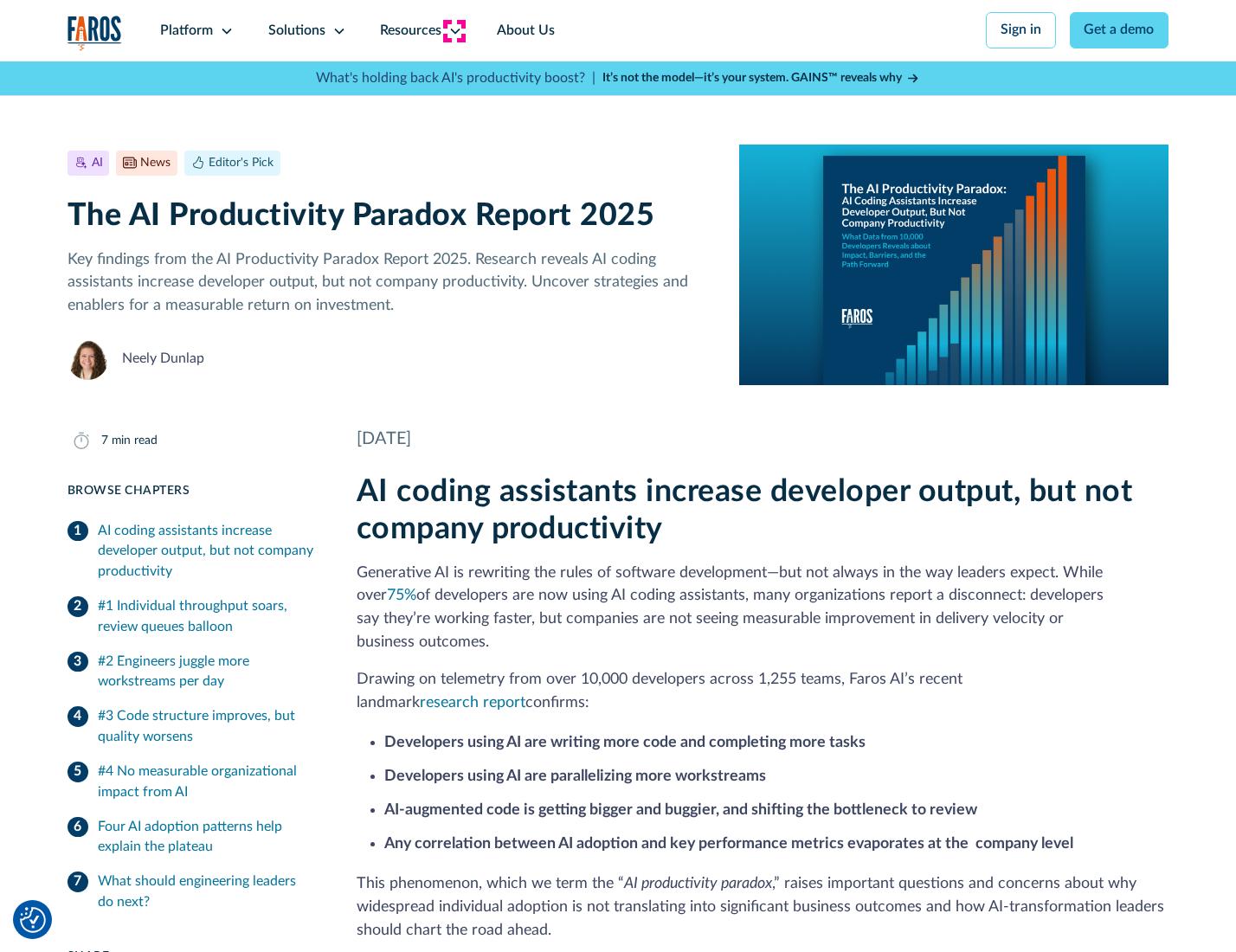
click at [454, 30] on icon at bounding box center [455, 30] width 14 height 14
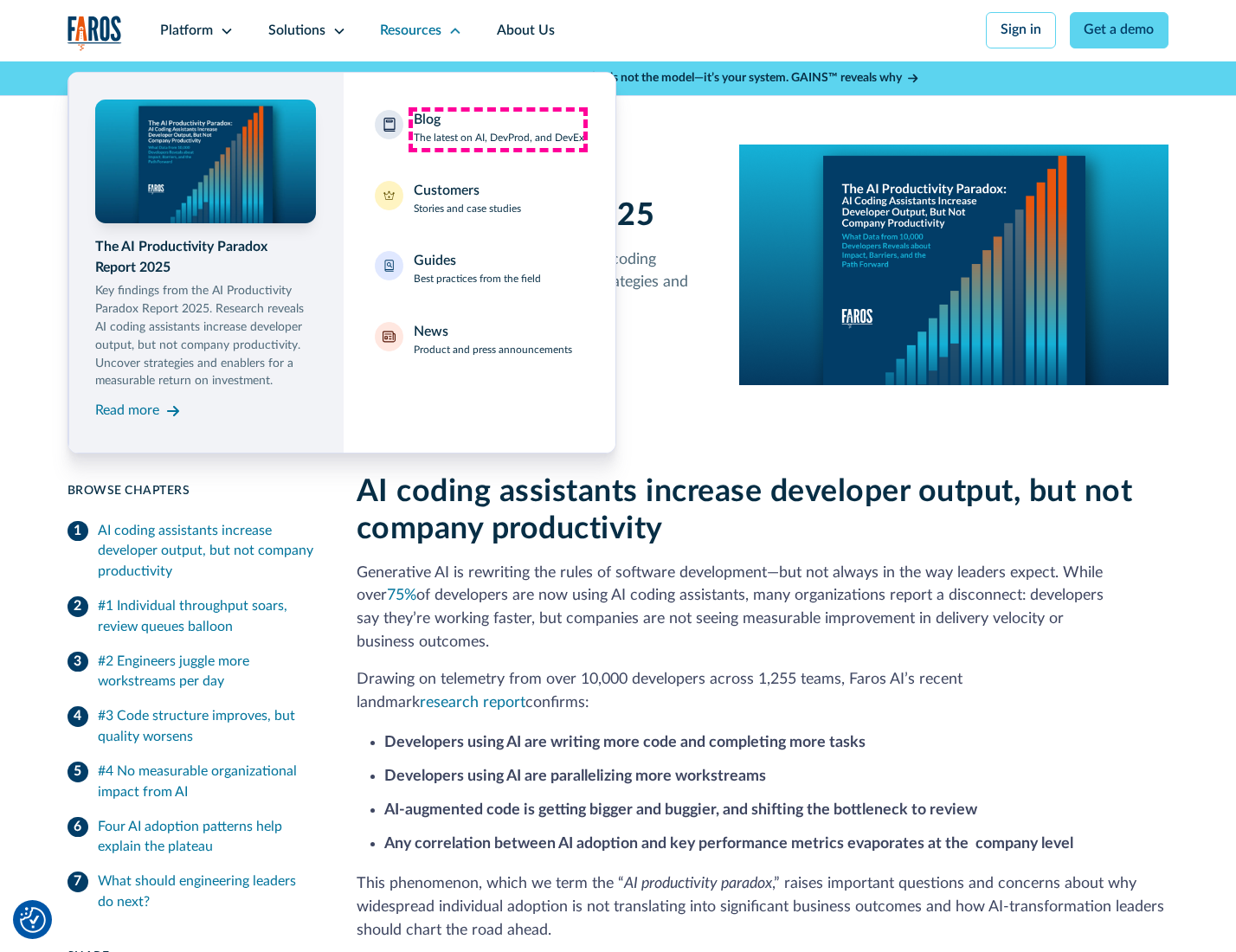
click at [498, 129] on div "Blog The latest on AI, DevProd, and DevEx" at bounding box center [499, 128] width 171 height 37
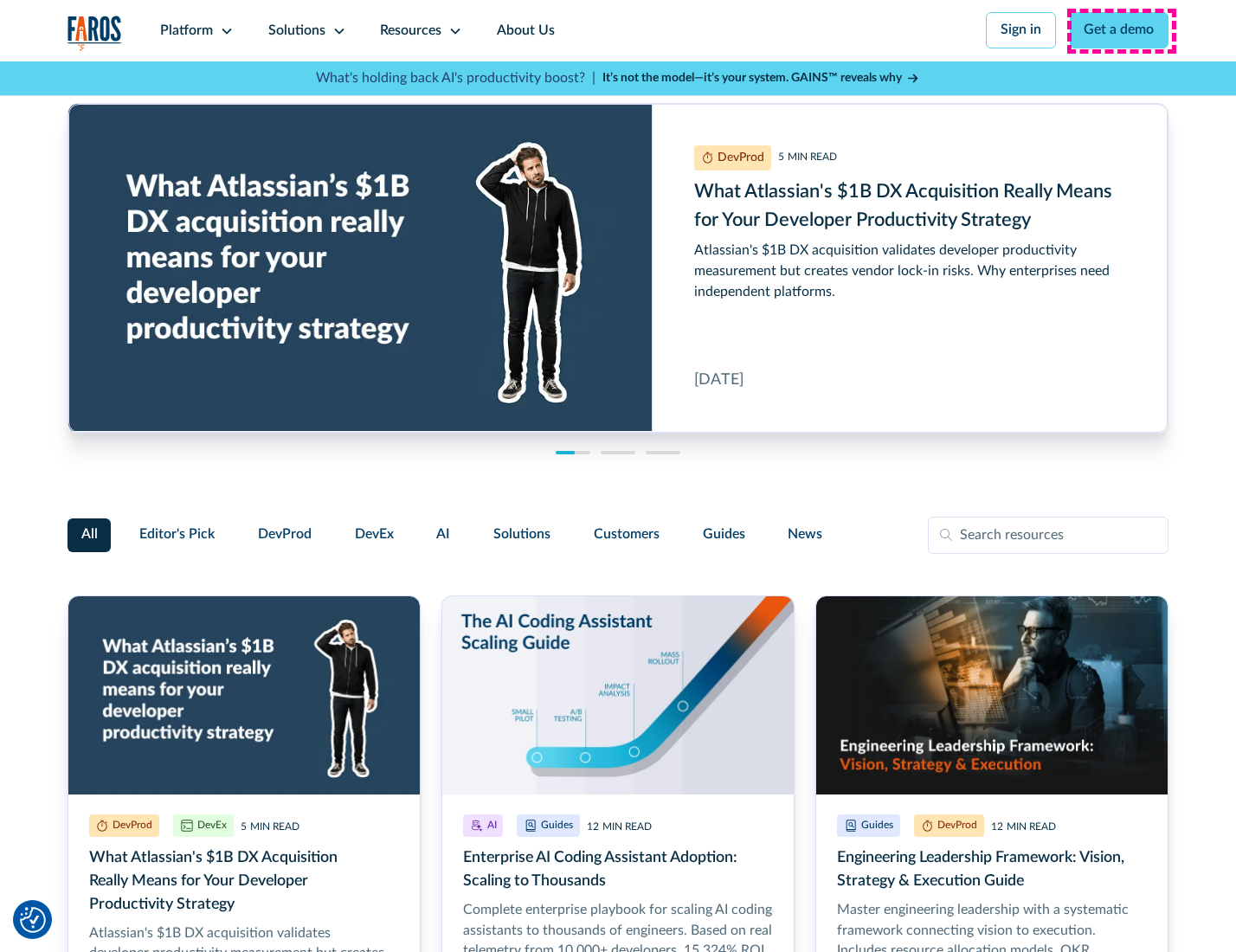
click at [1120, 30] on link "Get a demo" at bounding box center [1120, 30] width 100 height 37
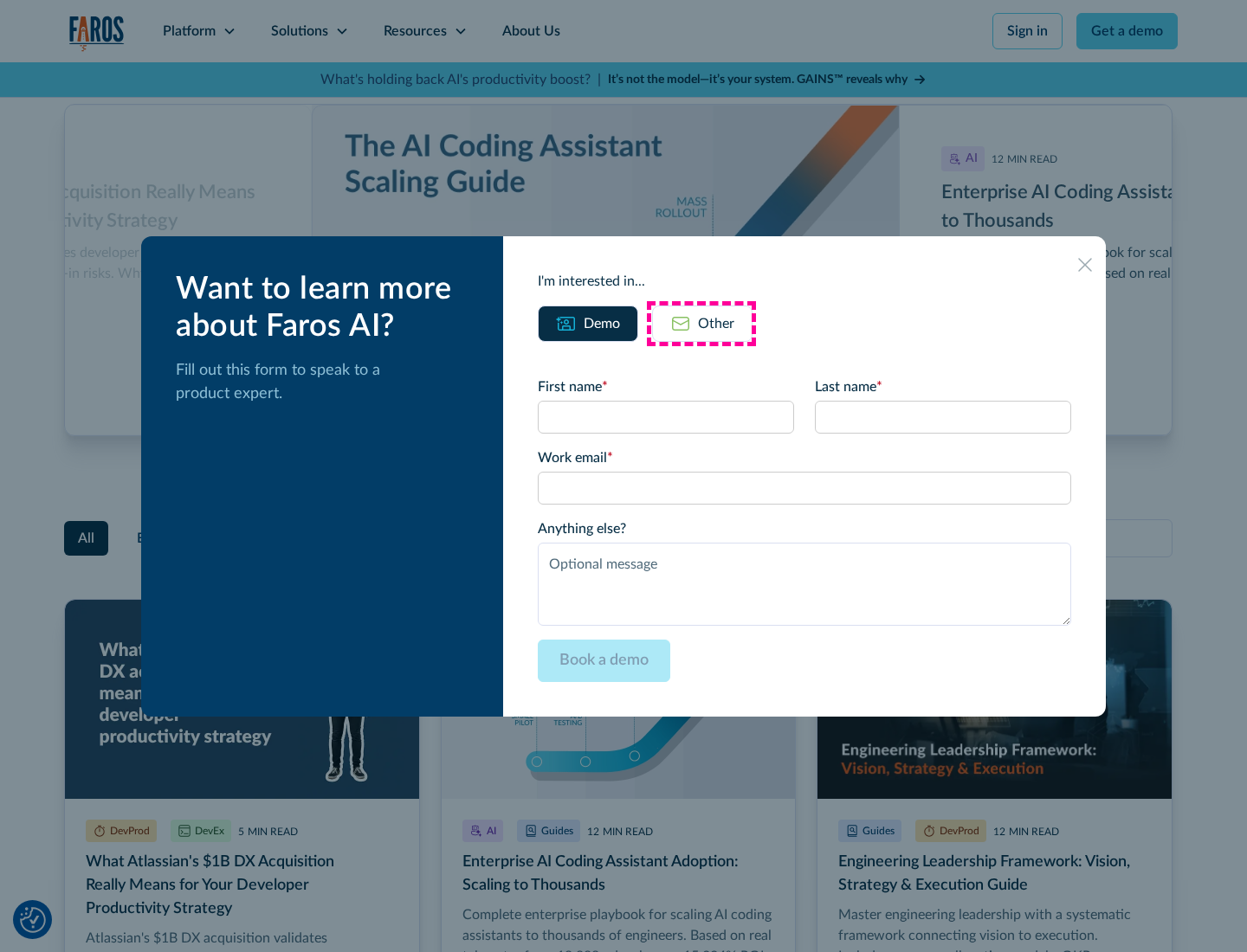
click at [702, 323] on div "Other" at bounding box center [717, 324] width 37 height 21
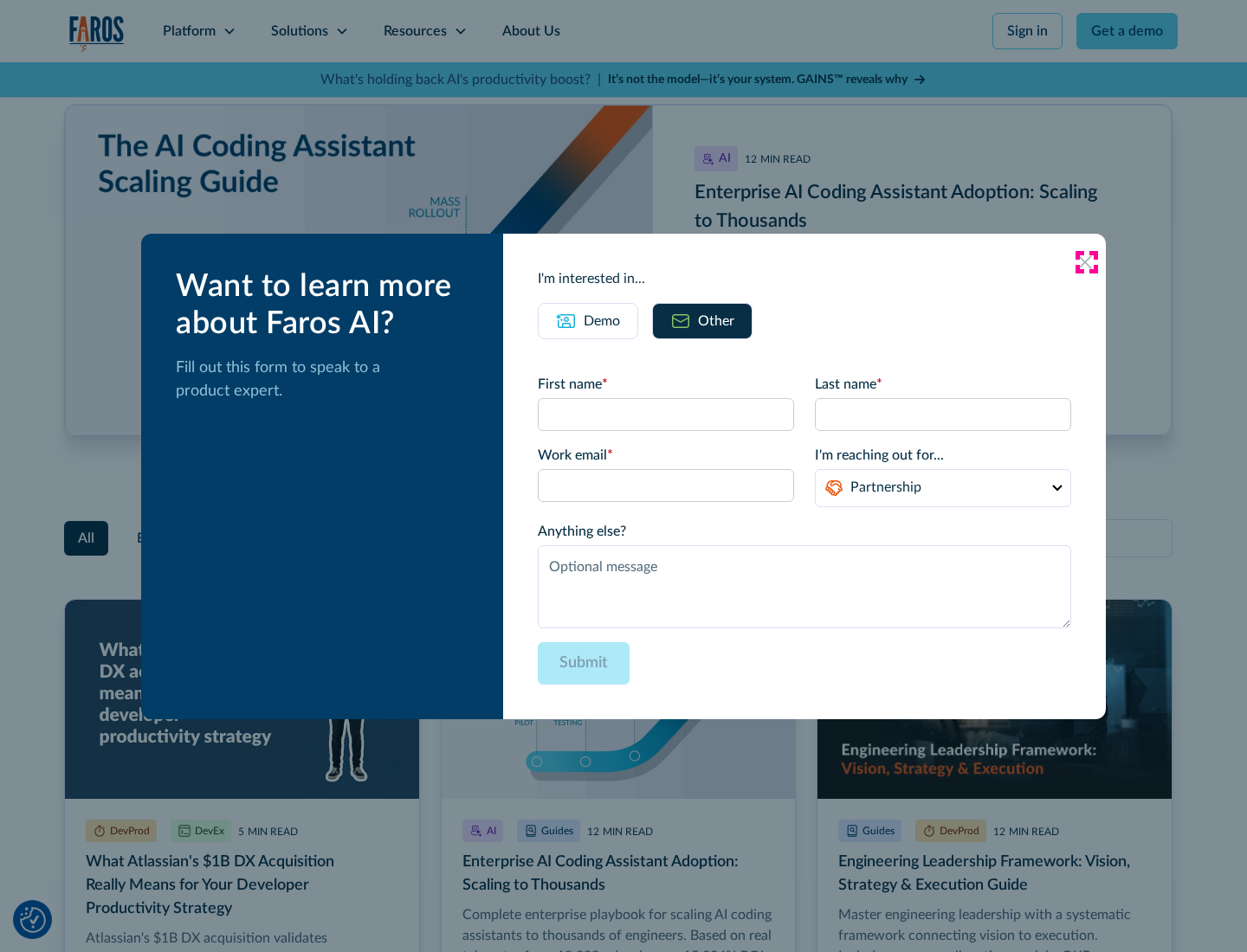
click at [1086, 261] on icon at bounding box center [1085, 261] width 14 height 14
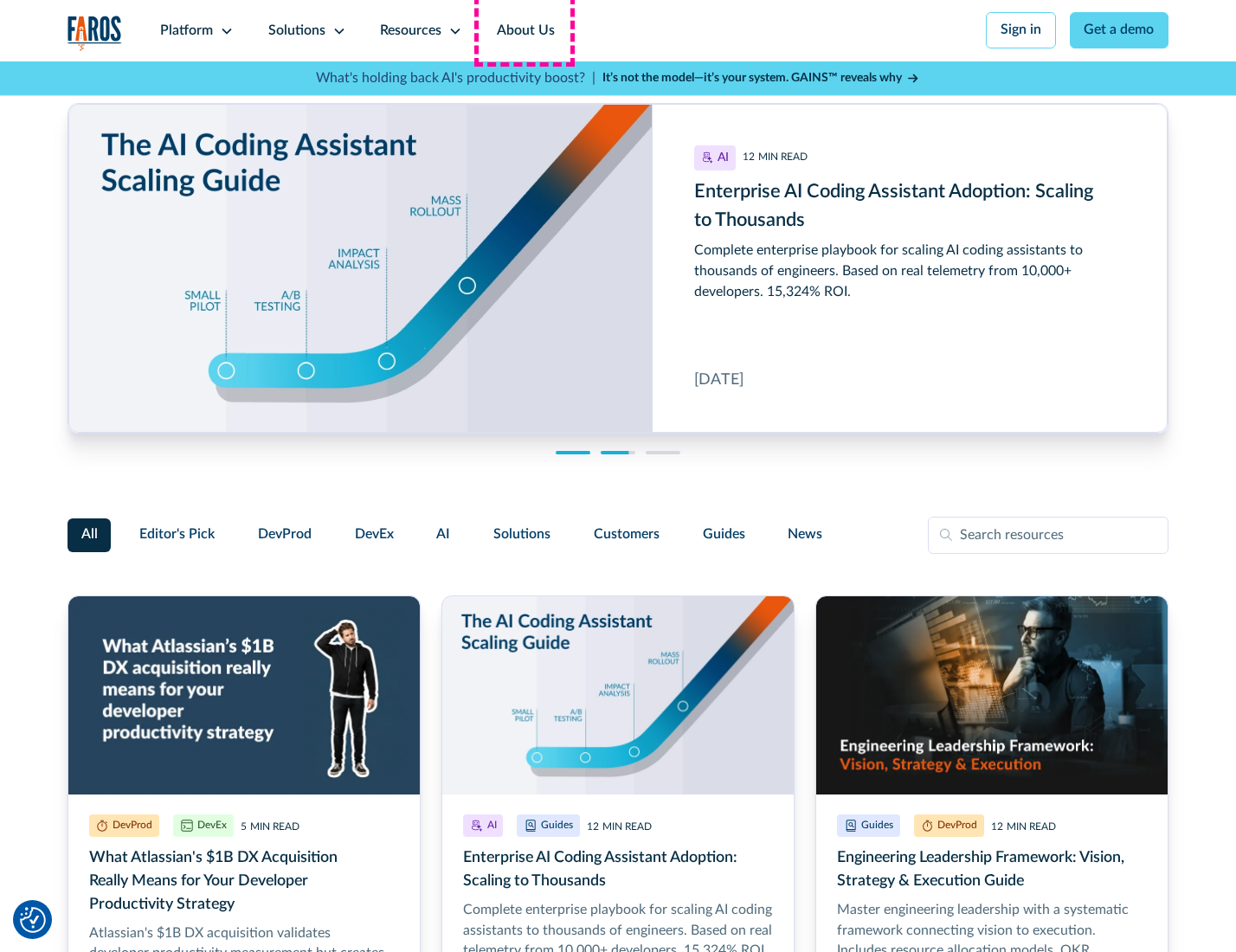
click at [524, 30] on link "About Us" at bounding box center [525, 30] width 93 height 61
